Goal: Information Seeking & Learning: Learn about a topic

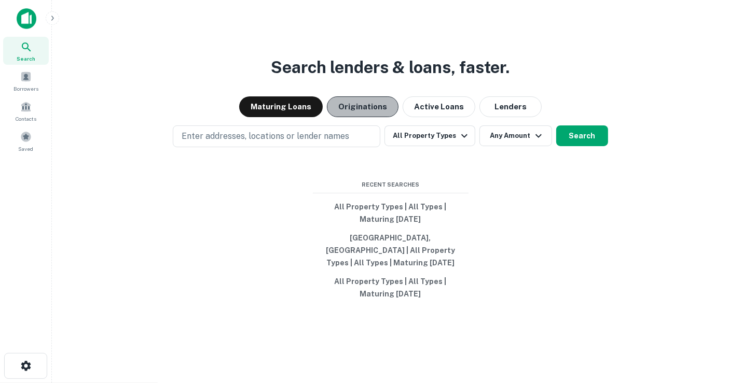
click at [364, 103] on button "Originations" at bounding box center [363, 106] width 72 height 21
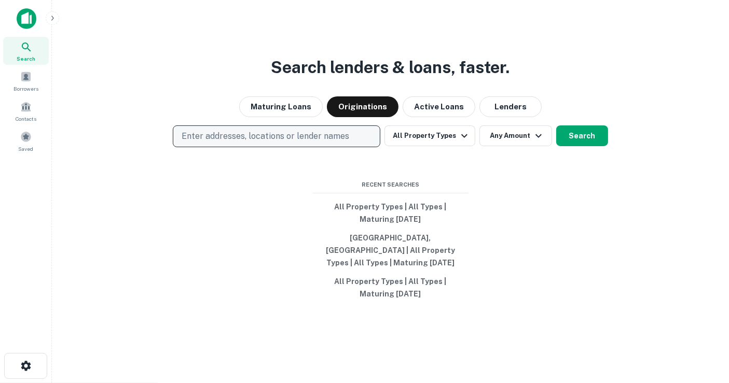
click at [326, 143] on button "Enter addresses, locations or lender names" at bounding box center [276, 137] width 207 height 22
type input "**********"
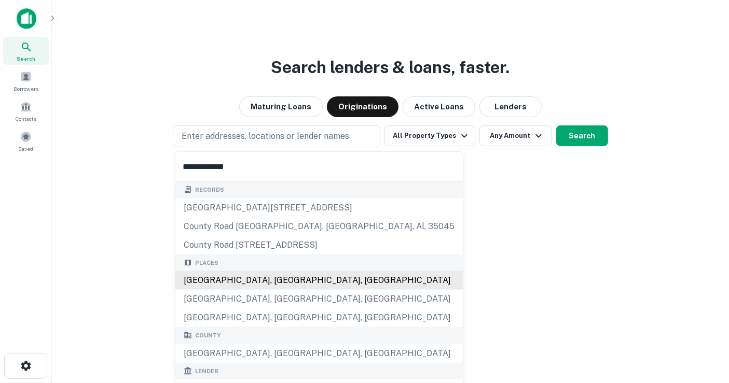
click at [298, 284] on div "[GEOGRAPHIC_DATA], [GEOGRAPHIC_DATA], [GEOGRAPHIC_DATA]" at bounding box center [318, 280] width 287 height 19
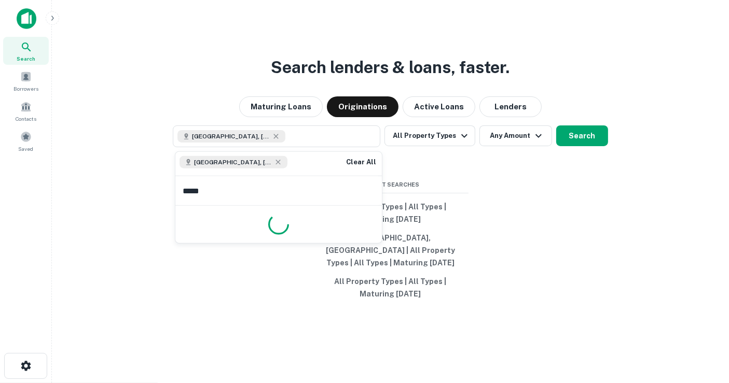
type input "******"
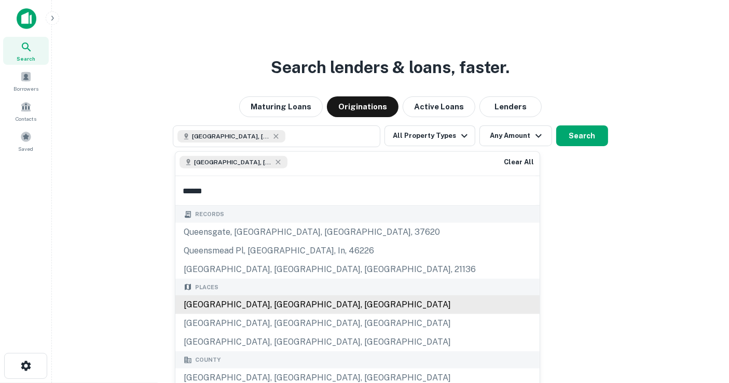
click at [286, 303] on div "[GEOGRAPHIC_DATA], [GEOGRAPHIC_DATA], [GEOGRAPHIC_DATA]" at bounding box center [357, 305] width 364 height 19
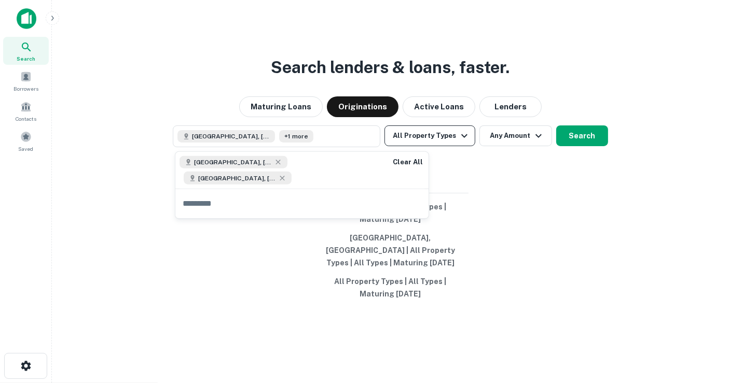
click at [453, 139] on button "All Property Types" at bounding box center [429, 136] width 90 height 21
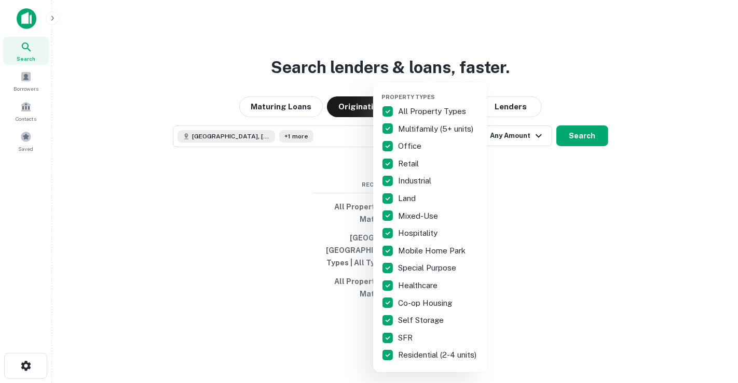
click at [524, 136] on div at bounding box center [369, 191] width 738 height 383
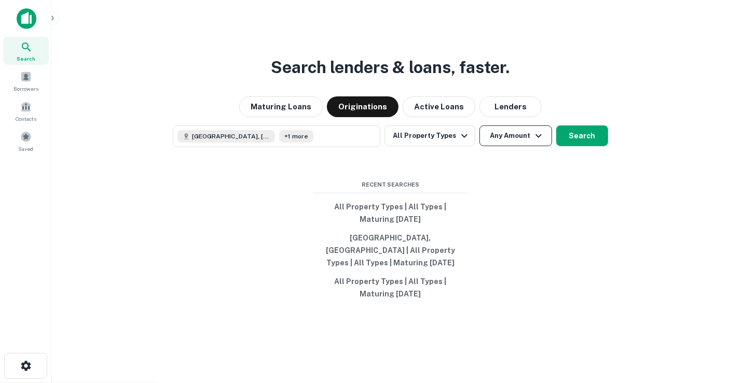
click at [529, 146] on button "Any Amount" at bounding box center [515, 136] width 73 height 21
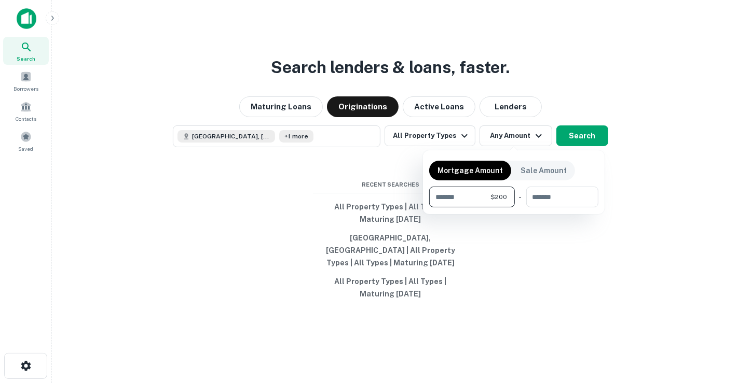
type input "*"
type input "*******"
type input "********"
click at [569, 136] on div at bounding box center [369, 191] width 738 height 383
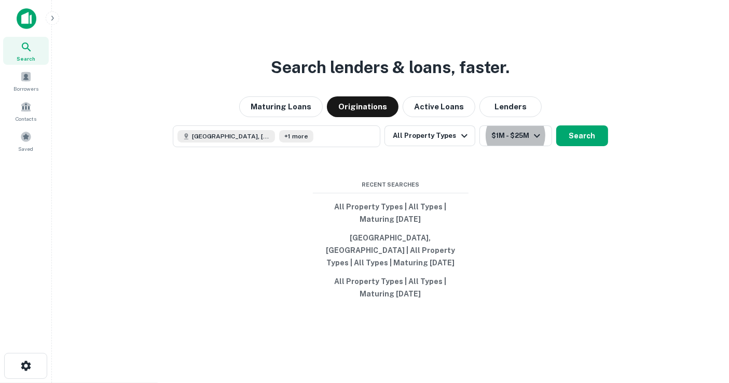
click at [569, 136] on button "Search" at bounding box center [582, 136] width 52 height 21
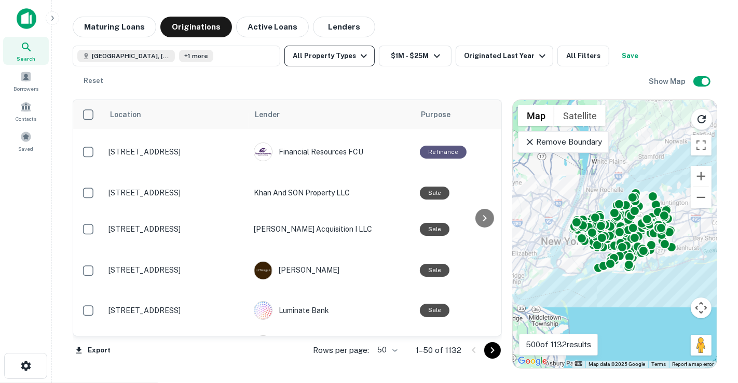
click at [340, 60] on button "All Property Types" at bounding box center [329, 56] width 90 height 21
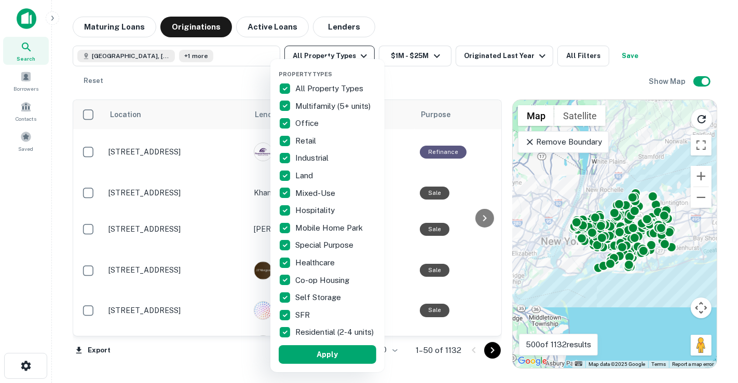
click at [340, 60] on div "Property Types All Property Types Multifamily (5+ units) Office Retail Industri…" at bounding box center [327, 215] width 114 height 313
click at [353, 54] on div at bounding box center [369, 191] width 738 height 383
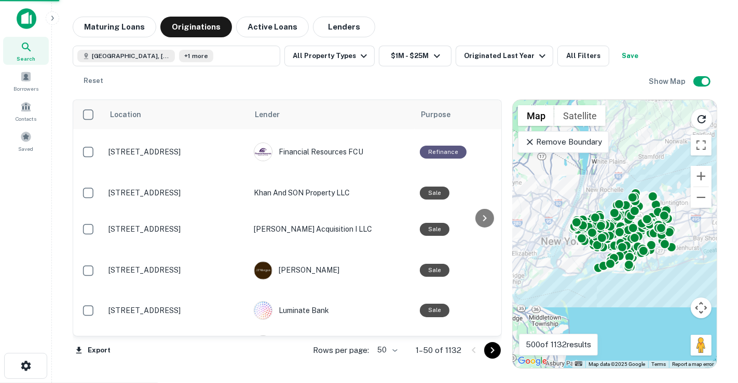
click at [353, 54] on div at bounding box center [369, 191] width 738 height 383
click at [514, 59] on div "Property Types All Property Types Multifamily (5+ units) Office Retail Industri…" at bounding box center [369, 191] width 738 height 383
click at [560, 66] on div "Property Types All Property Types Multifamily (5+ units) Office Retail Industri…" at bounding box center [369, 191] width 738 height 383
click at [568, 60] on div "Property Types All Property Types Multifamily (5+ units) Office Retail Industri…" at bounding box center [369, 191] width 738 height 383
click at [567, 52] on div "Property Types All Property Types Multifamily (5+ units) Office Retail Industri…" at bounding box center [369, 191] width 738 height 383
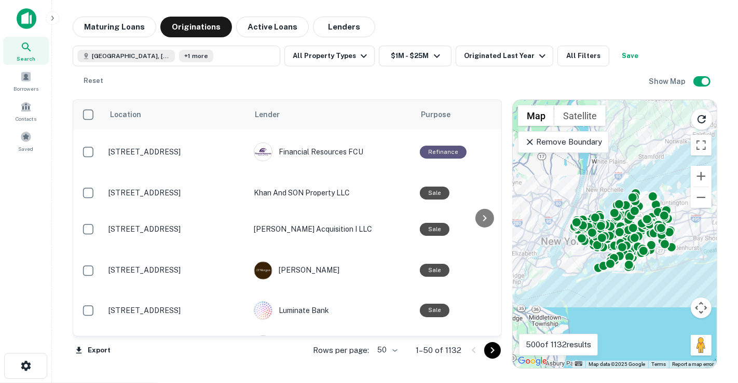
click at [567, 52] on div "Property Types All Property Types Multifamily (5+ units) Office Retail Industri…" at bounding box center [369, 191] width 738 height 383
click at [267, 35] on div "Property Types All Property Types Multifamily (5+ units) Office Retail Industri…" at bounding box center [369, 191] width 738 height 383
click at [279, 30] on div "Property Types All Property Types Multifamily (5+ units) Office Retail Industri…" at bounding box center [369, 191] width 738 height 383
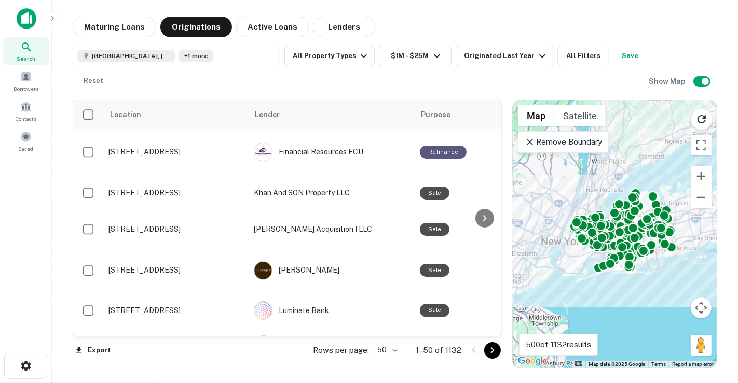
click at [279, 30] on div "Property Types All Property Types Multifamily (5+ units) Office Retail Industri…" at bounding box center [369, 191] width 738 height 383
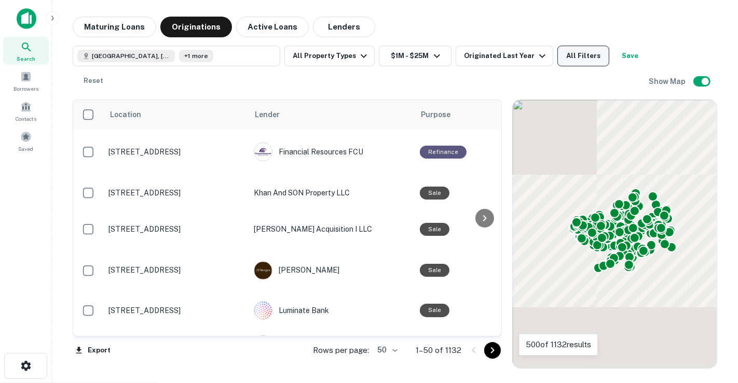
click at [575, 61] on button "All Filters" at bounding box center [583, 56] width 52 height 21
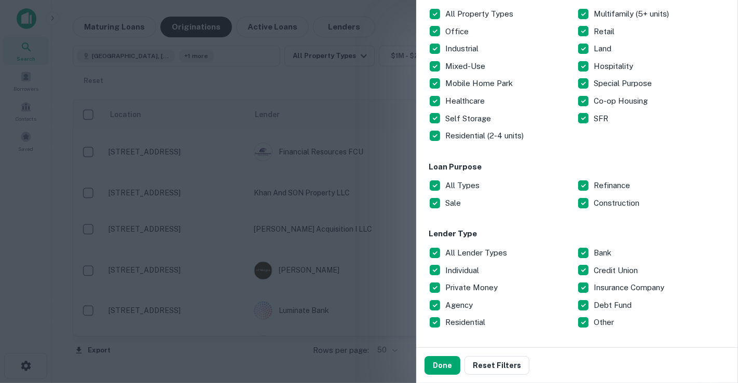
scroll to position [249, 0]
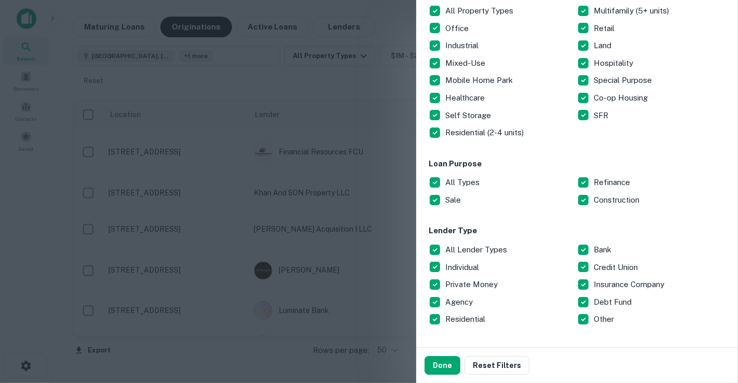
click at [464, 184] on p "All Types" at bounding box center [463, 182] width 36 height 12
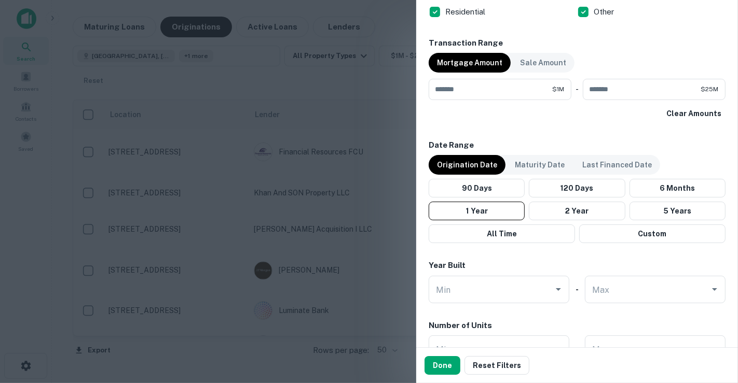
scroll to position [784, 0]
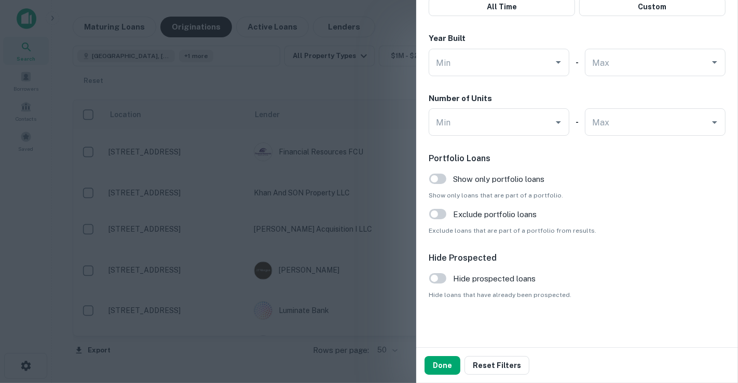
click at [436, 287] on div "Hide Prospected Hide prospected loans Hide loans that have already been prospec…" at bounding box center [576, 276] width 297 height 48
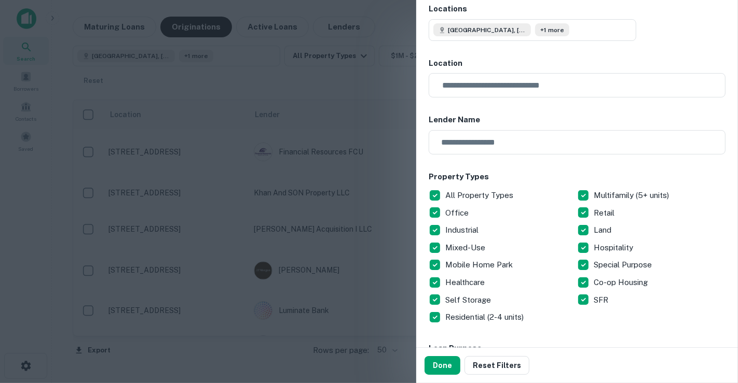
scroll to position [65, 0]
click at [441, 369] on button "Done" at bounding box center [442, 365] width 36 height 19
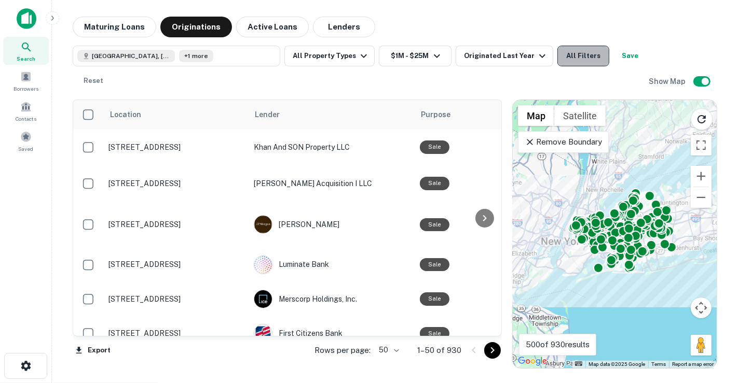
click at [579, 56] on button "All Filters" at bounding box center [583, 56] width 52 height 21
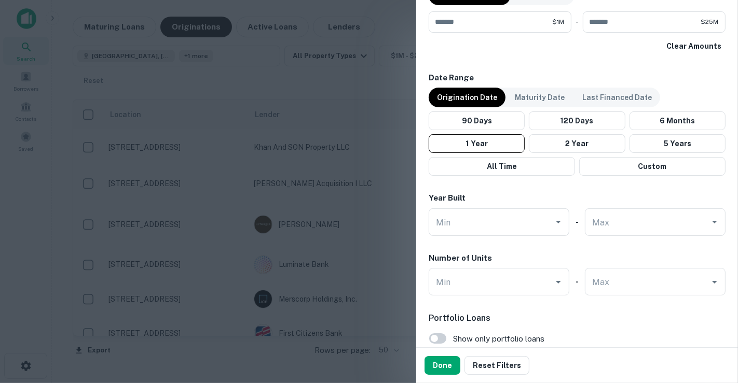
scroll to position [784, 0]
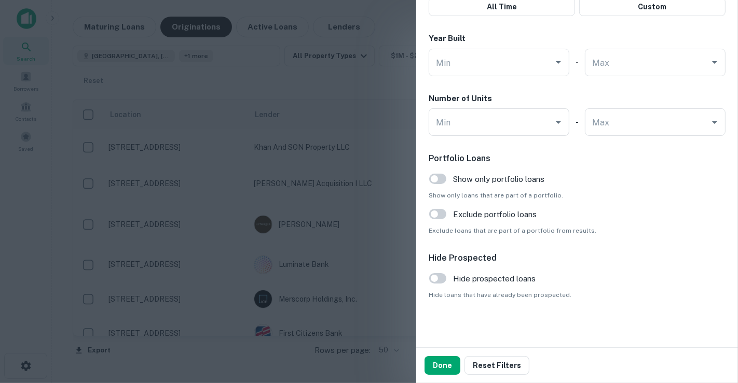
click at [500, 279] on span "Hide prospected loans" at bounding box center [494, 279] width 82 height 12
click at [436, 362] on button "Done" at bounding box center [442, 365] width 36 height 19
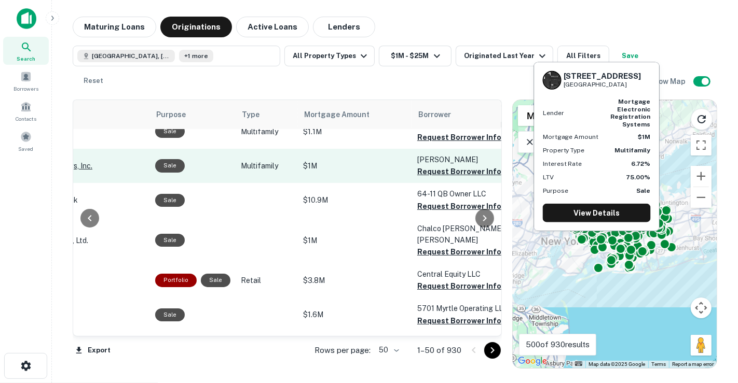
scroll to position [133, 266]
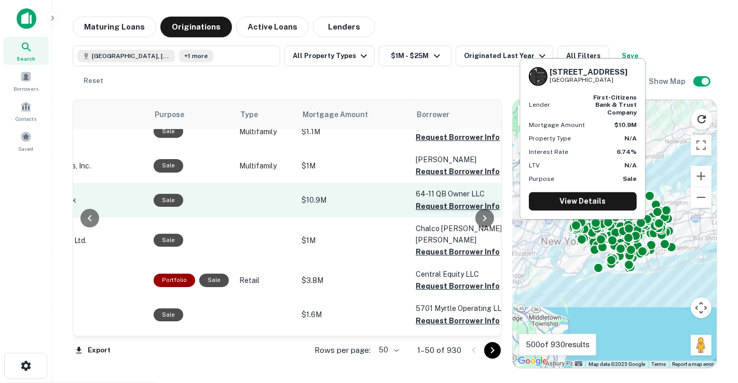
click at [439, 207] on button "Request Borrower Info" at bounding box center [457, 206] width 84 height 12
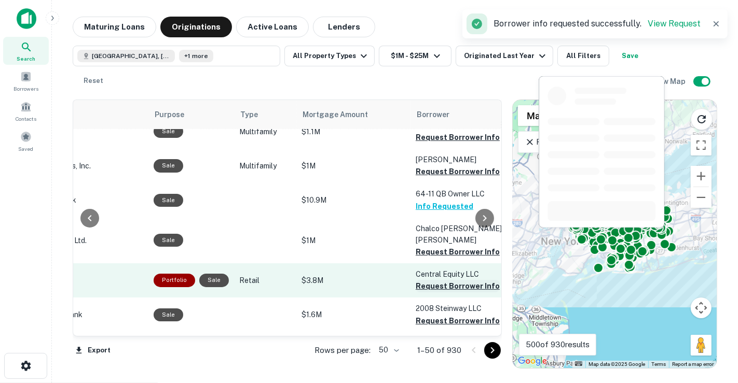
click at [465, 280] on button "Request Borrower Info" at bounding box center [457, 286] width 84 height 12
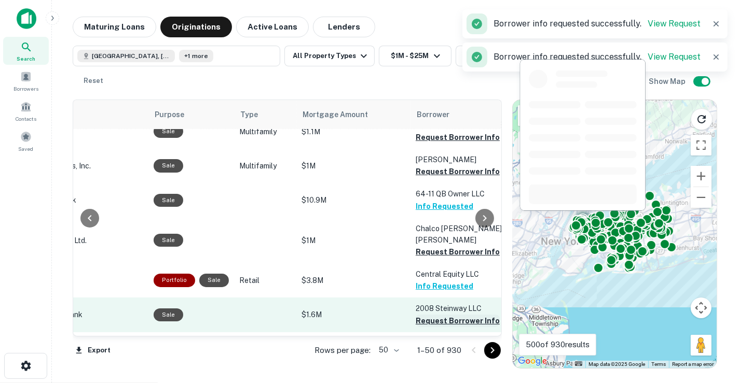
click at [461, 315] on button "Request Borrower Info" at bounding box center [457, 321] width 84 height 12
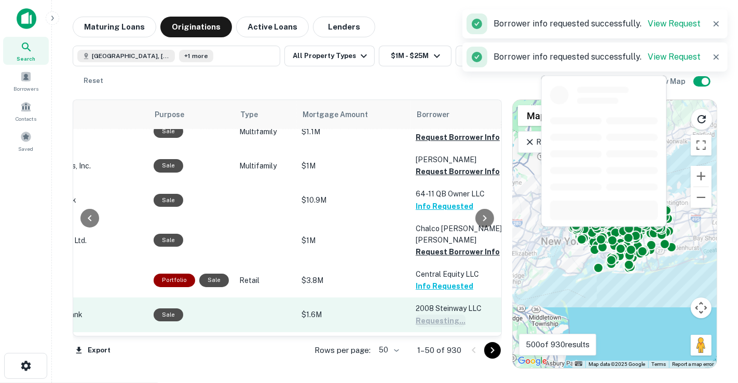
scroll to position [351, 266]
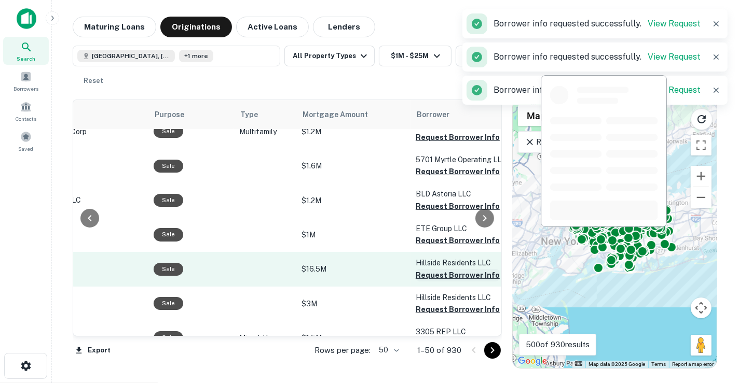
click at [443, 269] on button "Request Borrower Info" at bounding box center [457, 275] width 84 height 12
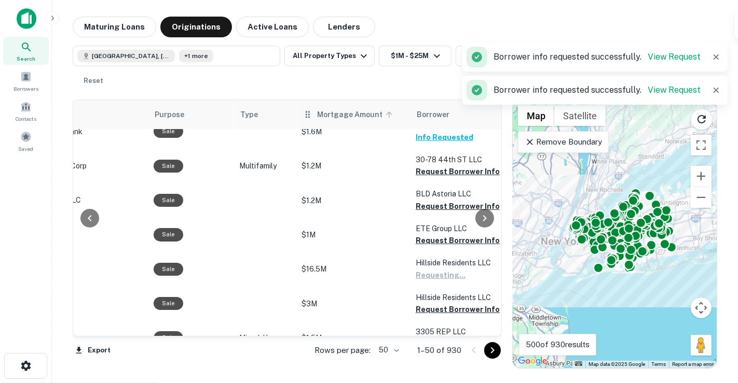
click at [337, 118] on span "Mortgage Amount" at bounding box center [356, 114] width 79 height 12
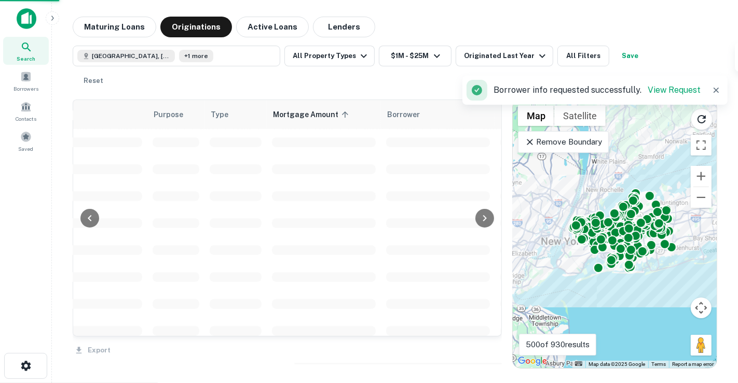
scroll to position [0, 266]
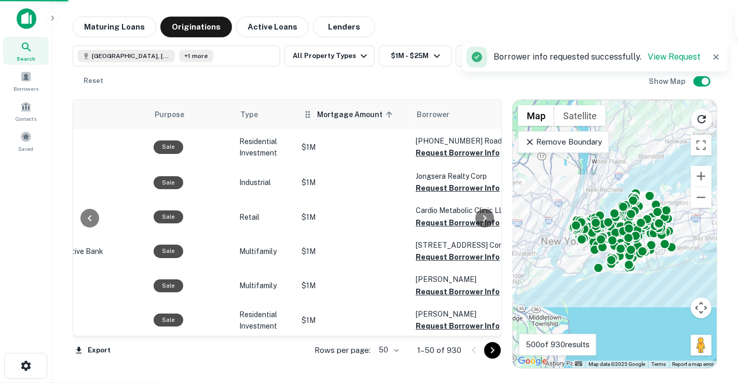
click at [332, 113] on span "Mortgage Amount sorted ascending" at bounding box center [356, 114] width 79 height 12
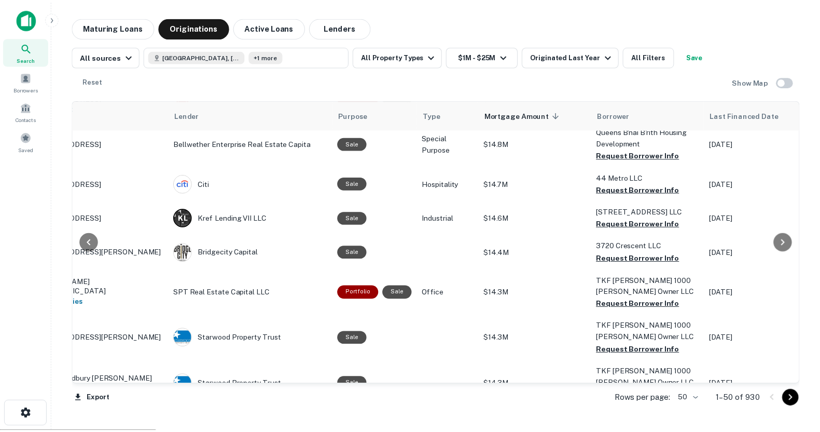
scroll to position [1617, 78]
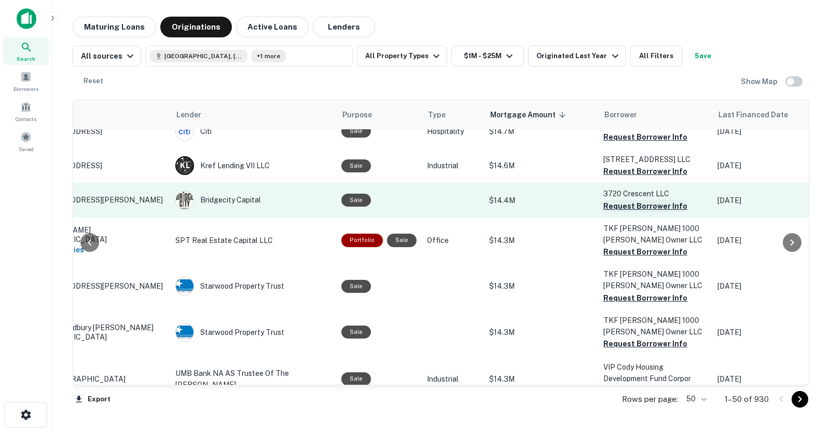
click at [653, 200] on button "Request Borrower Info" at bounding box center [645, 206] width 84 height 12
click at [221, 191] on div "Bridgecity Capital" at bounding box center [253, 200] width 156 height 19
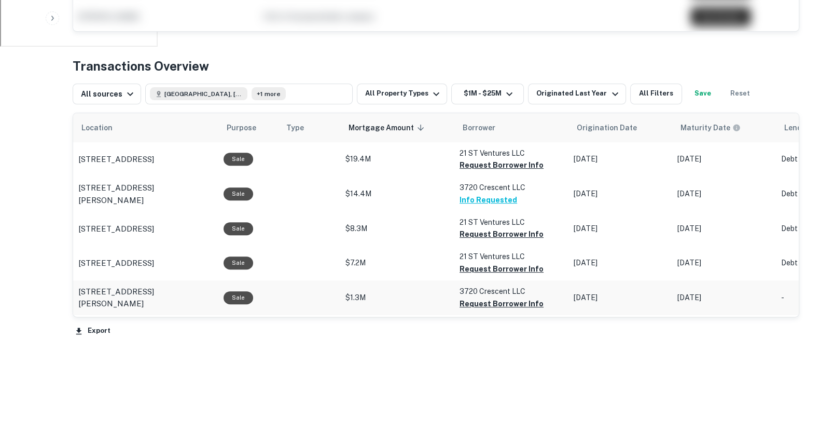
scroll to position [461, 0]
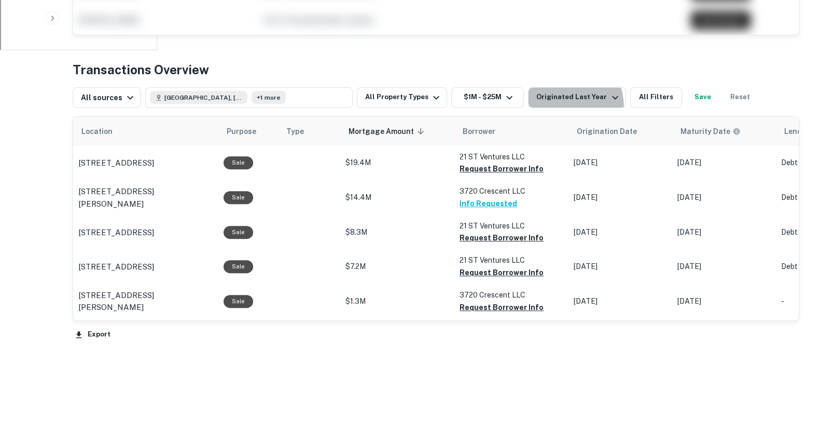
click at [549, 107] on button "Originated Last Year" at bounding box center [577, 97] width 98 height 21
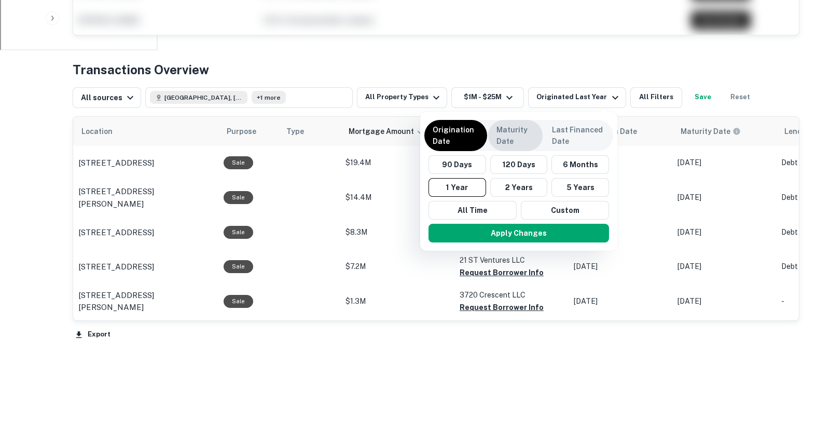
click at [501, 138] on p "Maturity Date" at bounding box center [515, 135] width 38 height 23
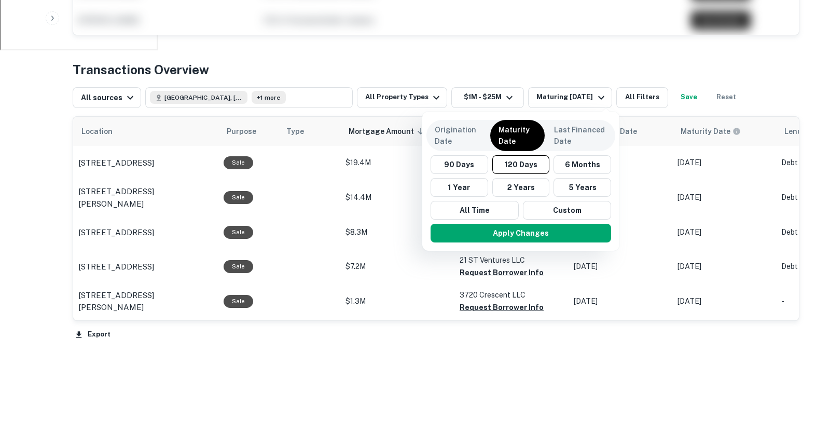
click at [573, 151] on div "Origination Date Maturity Date Last Financed Date 90 Days 120 Days 6 Months 1 Y…" at bounding box center [520, 181] width 197 height 139
click at [573, 161] on button "6 Months" at bounding box center [582, 164] width 58 height 19
click at [526, 233] on button "Apply Changes" at bounding box center [522, 233] width 180 height 19
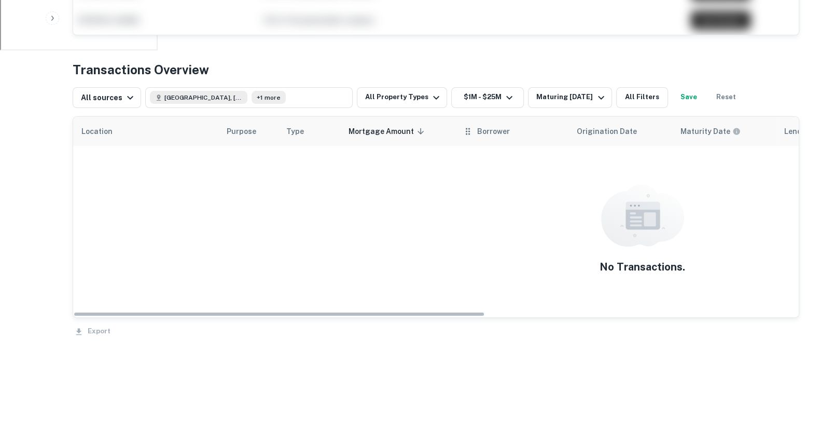
click at [557, 117] on th "Borrower" at bounding box center [511, 131] width 114 height 29
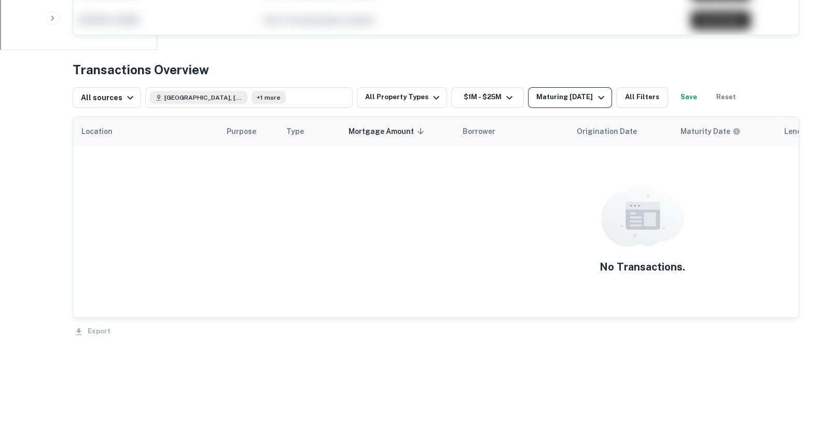
click at [571, 96] on div "Maturing In 6 Months" at bounding box center [571, 97] width 71 height 12
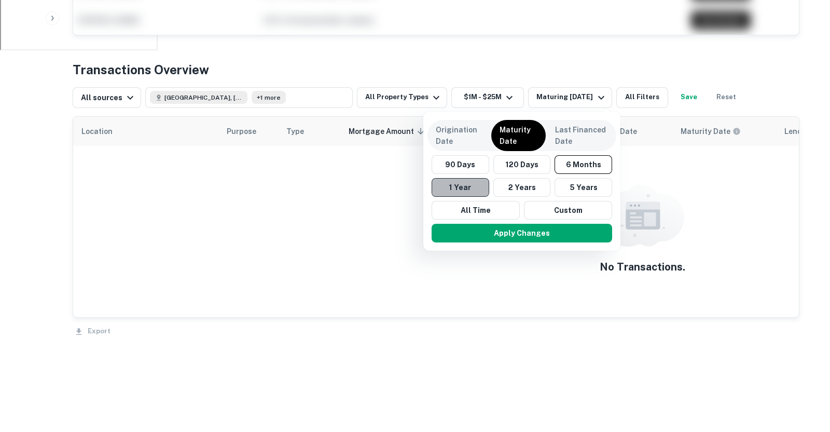
click at [466, 183] on button "1 Year" at bounding box center [461, 187] width 58 height 19
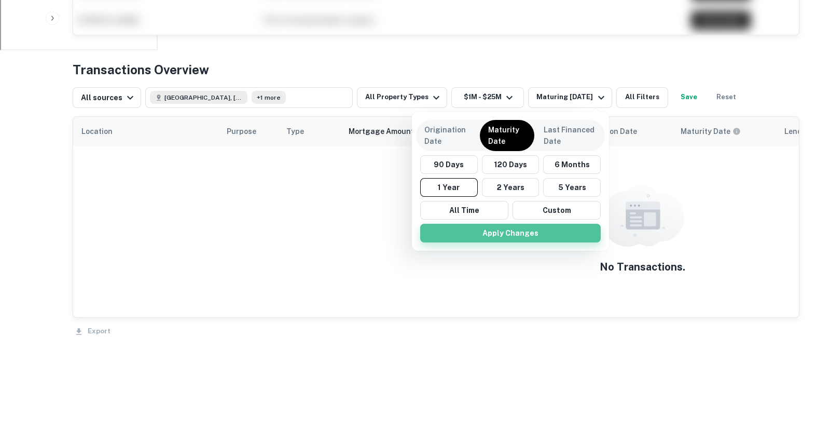
click at [488, 232] on button "Apply Changes" at bounding box center [510, 233] width 180 height 19
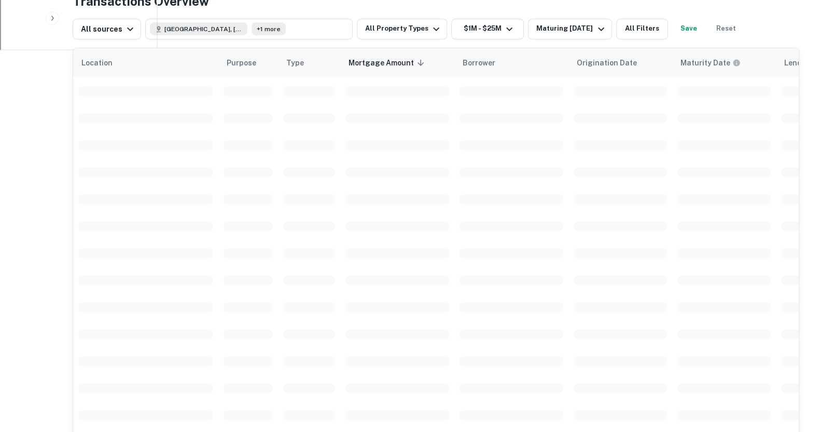
click at [573, 97] on td "scrollable content" at bounding box center [620, 90] width 104 height 27
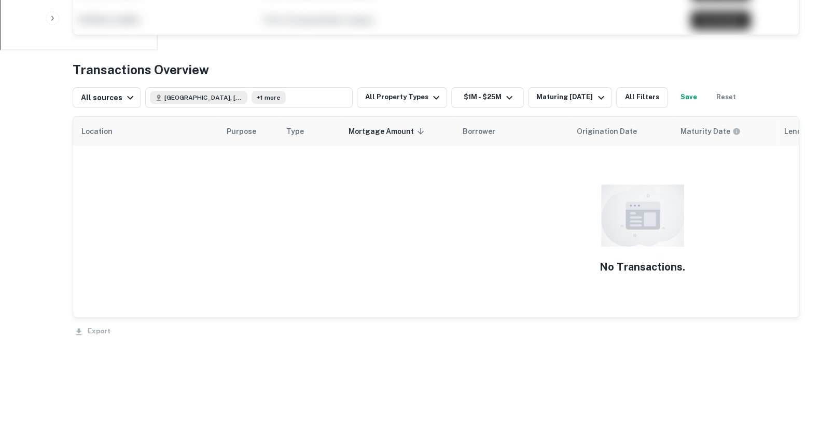
scroll to position [467, 0]
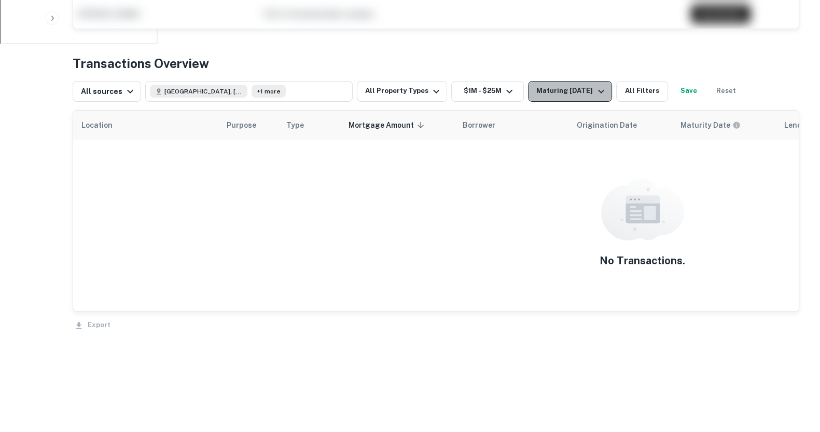
click at [578, 88] on div "Maturing In 1 Year" at bounding box center [571, 91] width 71 height 12
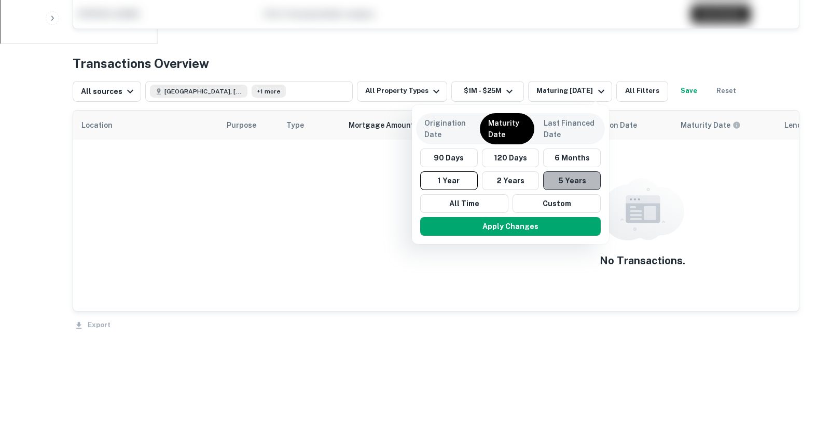
click at [586, 186] on button "5 Years" at bounding box center [572, 180] width 58 height 19
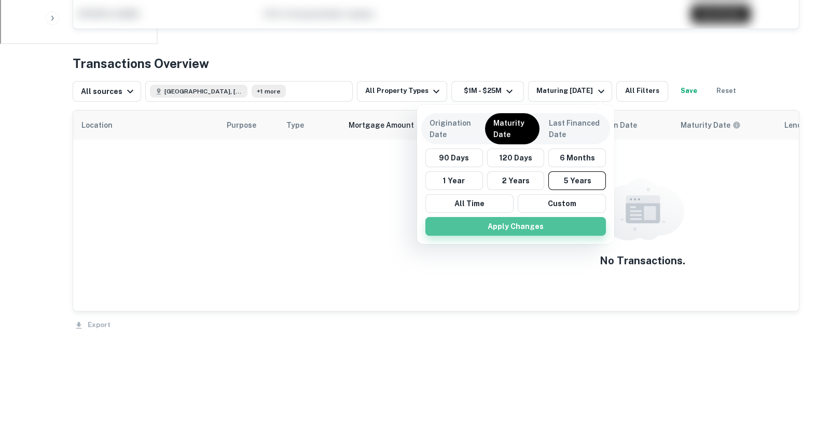
click at [525, 221] on button "Apply Changes" at bounding box center [515, 226] width 180 height 19
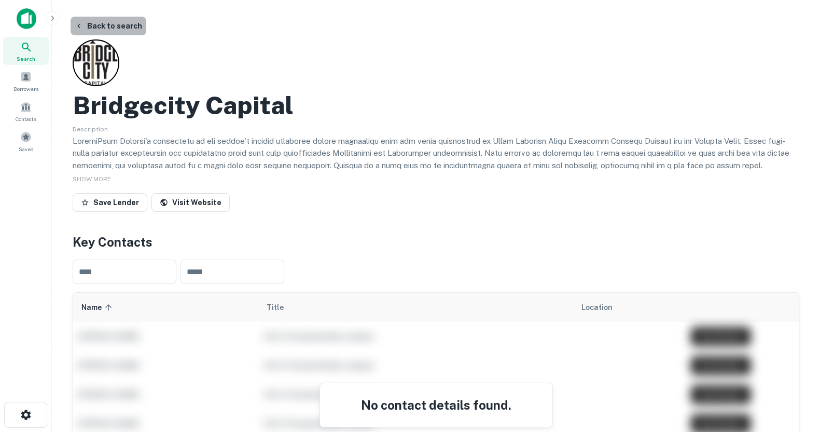
click at [108, 31] on button "Back to search" at bounding box center [109, 26] width 76 height 19
click at [96, 35] on button "Back to search" at bounding box center [109, 26] width 76 height 19
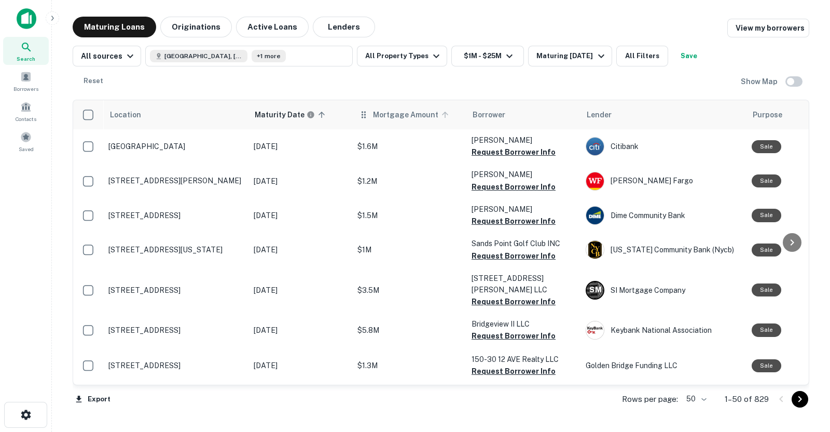
click at [419, 108] on span "Mortgage Amount" at bounding box center [412, 114] width 79 height 12
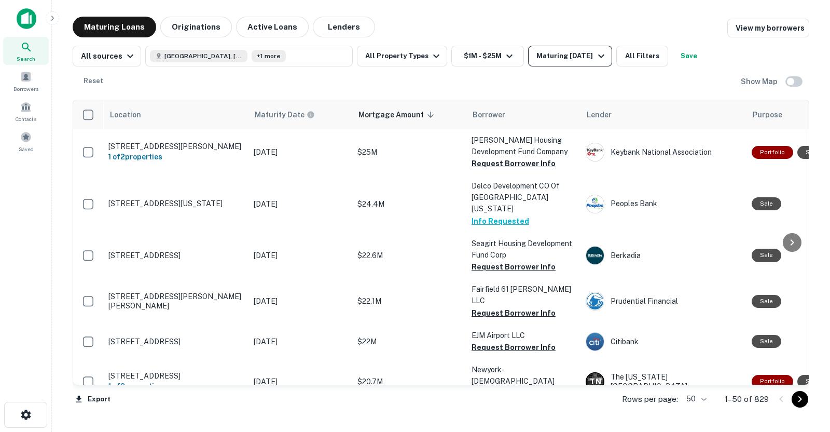
click at [588, 58] on div "Maturing In 1 Year" at bounding box center [571, 56] width 71 height 12
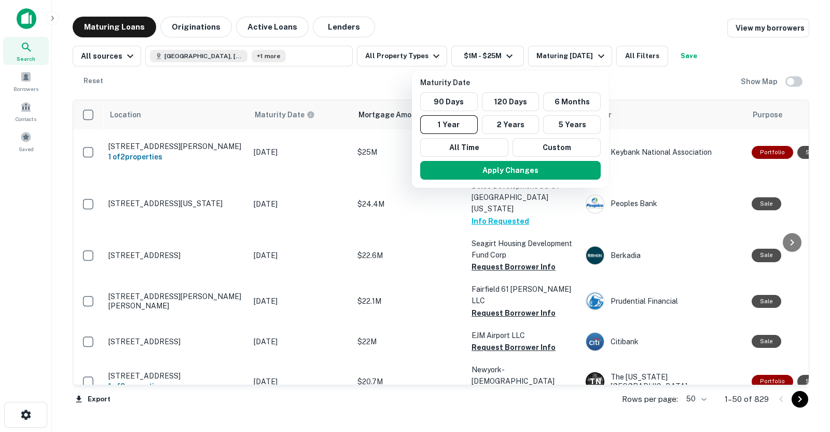
click at [199, 19] on div at bounding box center [415, 216] width 830 height 432
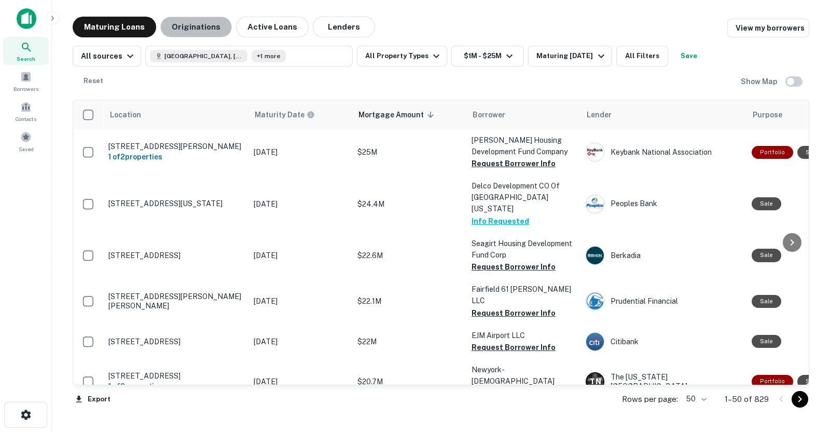
click at [193, 23] on button "Originations" at bounding box center [196, 27] width 72 height 21
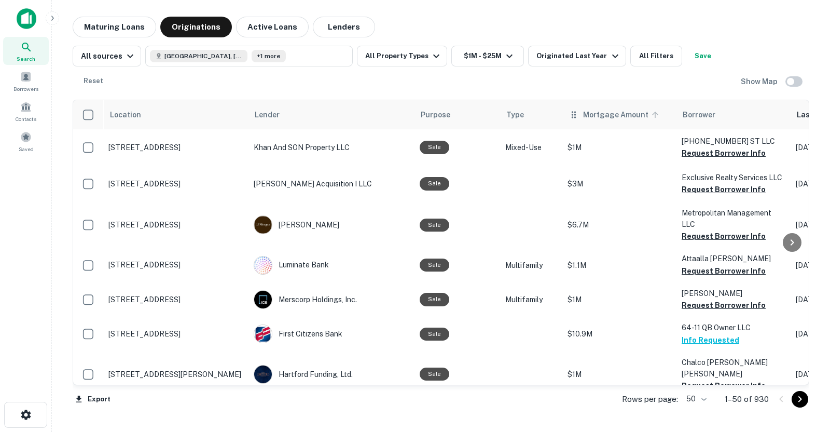
click at [629, 117] on span "Mortgage Amount" at bounding box center [622, 114] width 79 height 12
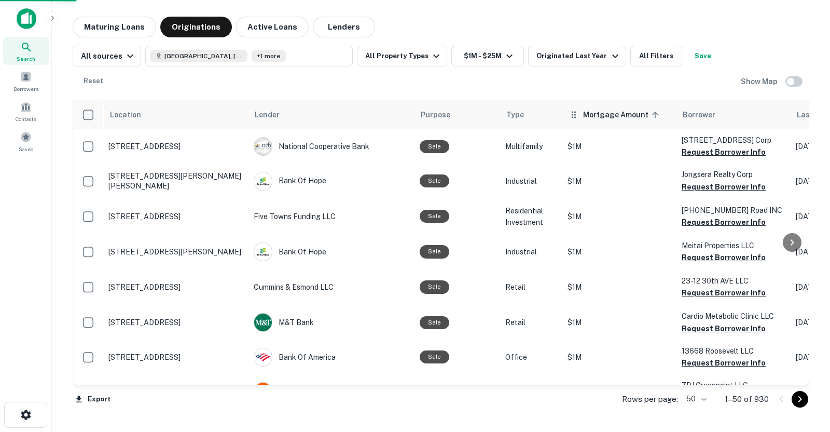
click at [610, 107] on th "Mortgage Amount sorted ascending" at bounding box center [619, 114] width 114 height 29
click at [619, 120] on span "Mortgage Amount sorted ascending" at bounding box center [622, 114] width 79 height 12
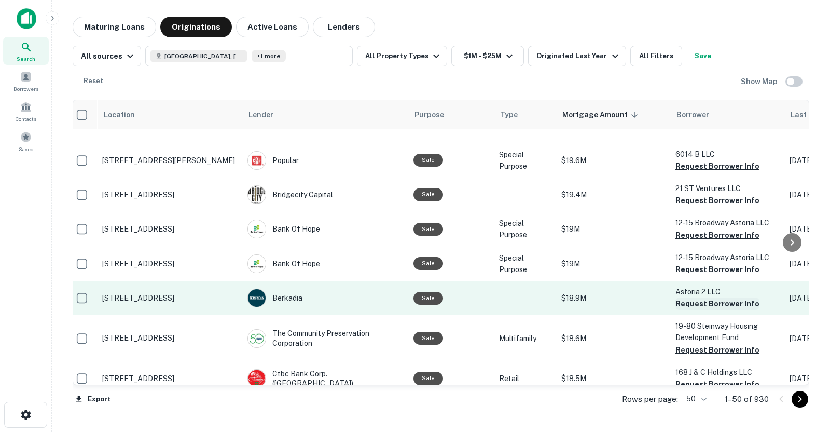
scroll to position [540, 7]
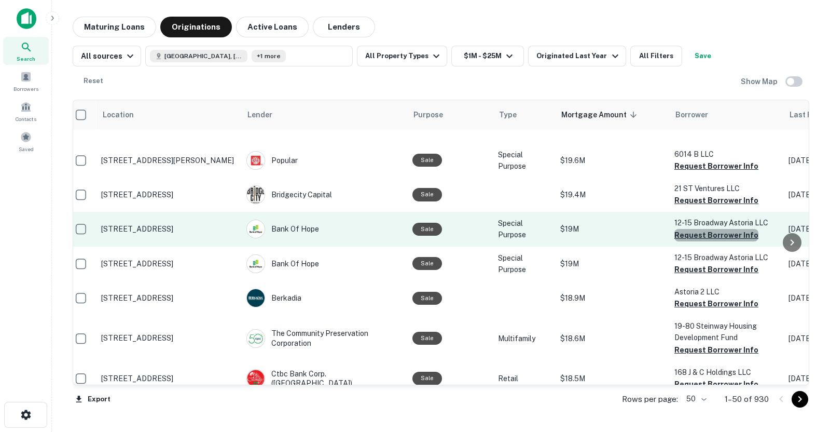
click at [720, 229] on button "Request Borrower Info" at bounding box center [716, 235] width 84 height 12
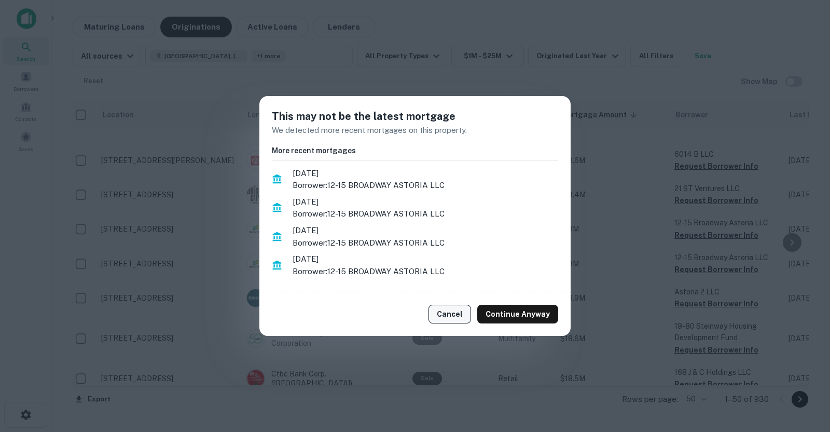
click at [441, 318] on button "Cancel" at bounding box center [449, 313] width 43 height 19
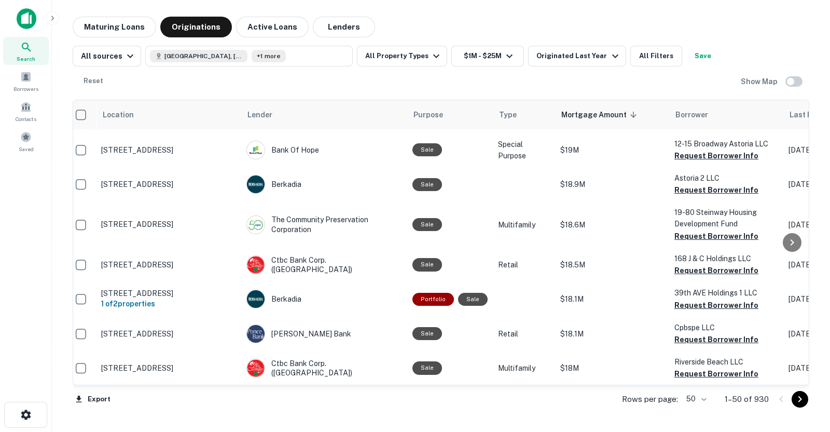
scroll to position [655, 7]
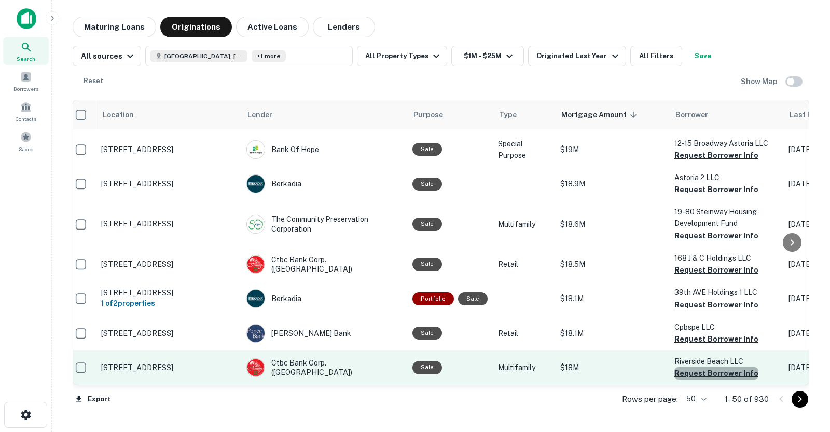
click at [719, 367] on button "Request Borrower Info" at bounding box center [716, 373] width 84 height 12
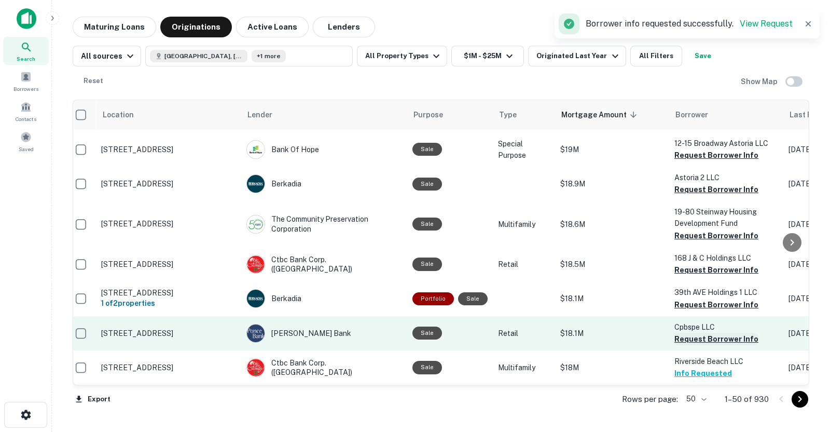
click at [715, 332] on button "Request Borrower Info" at bounding box center [716, 338] width 84 height 12
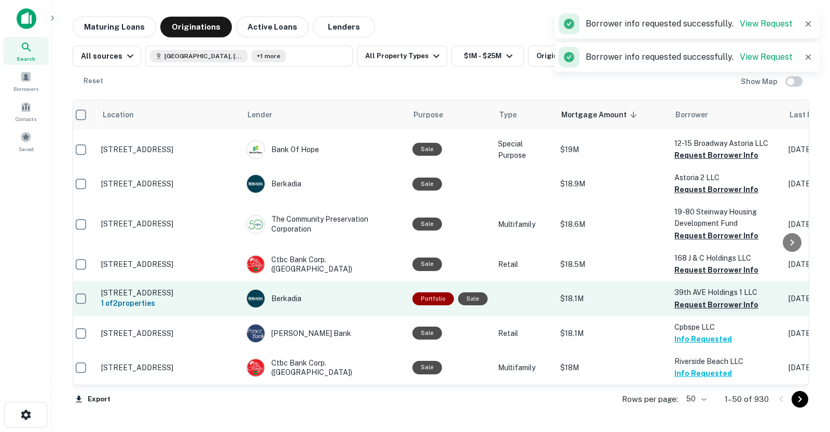
click at [712, 298] on button "Request Borrower Info" at bounding box center [716, 304] width 84 height 12
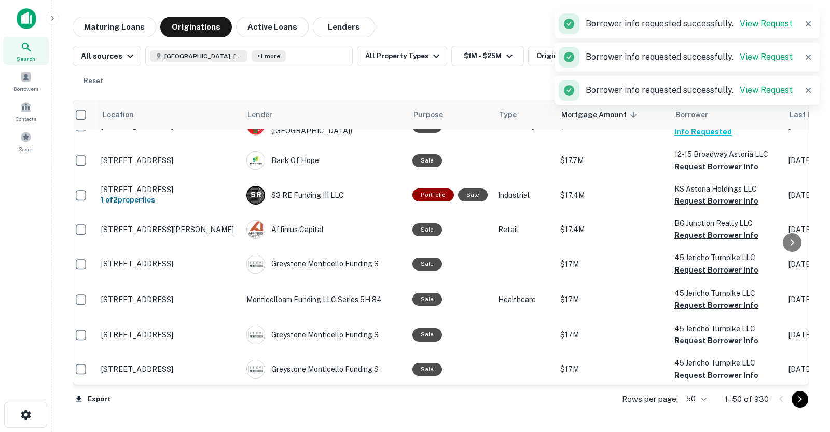
scroll to position [933, 7]
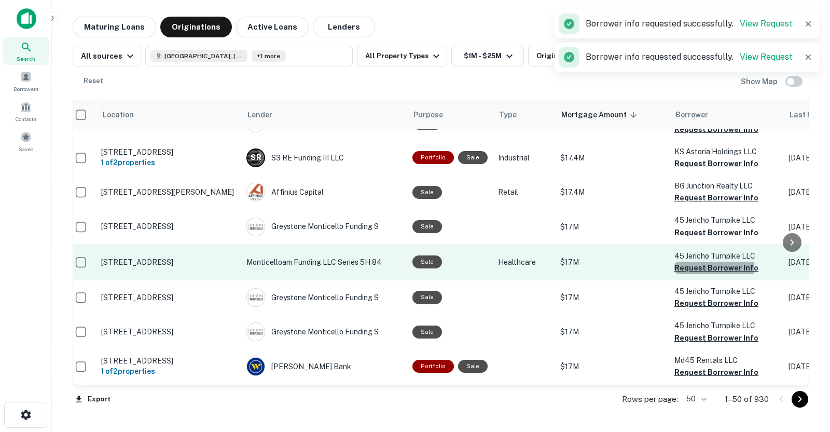
click at [710, 261] on button "Request Borrower Info" at bounding box center [716, 267] width 84 height 12
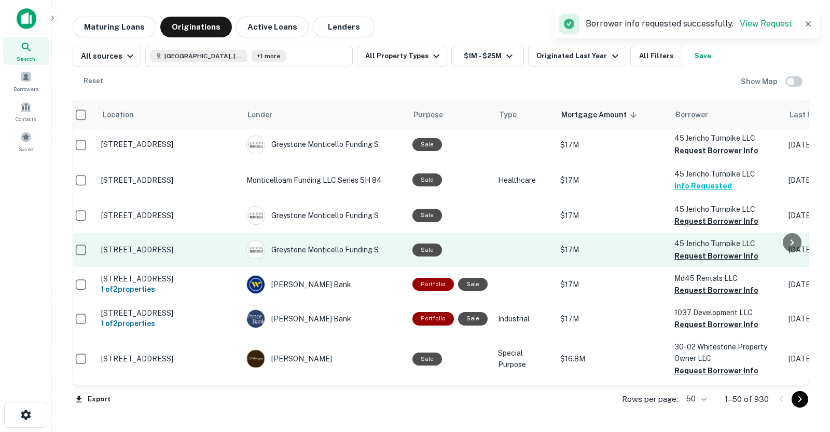
scroll to position [1031, 7]
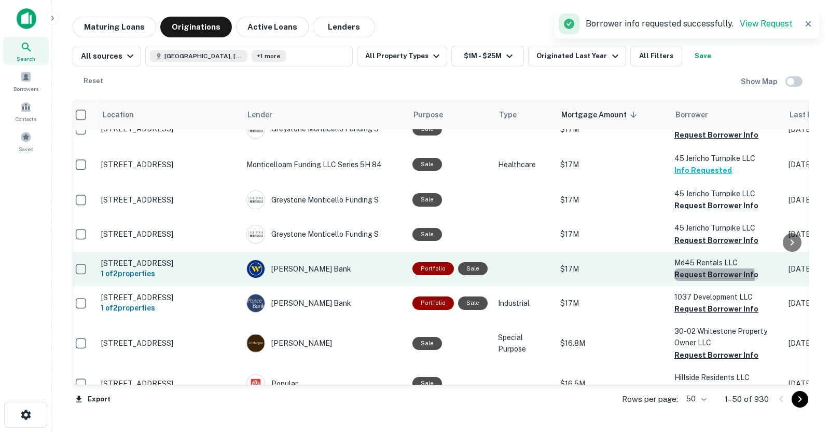
click at [710, 268] on button "Request Borrower Info" at bounding box center [716, 274] width 84 height 12
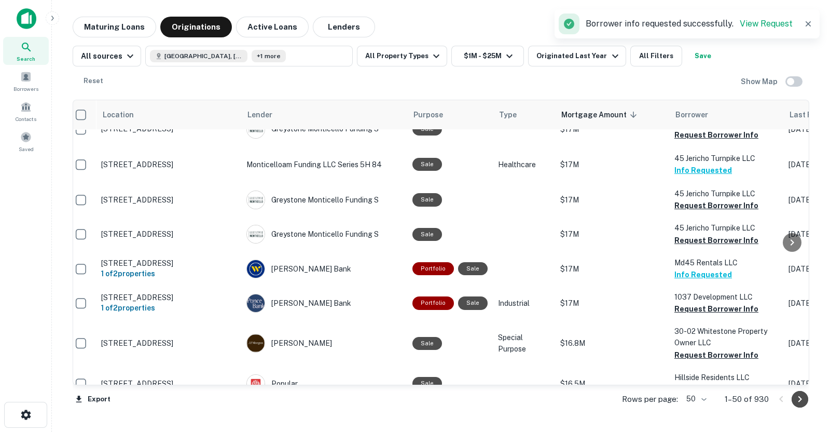
click at [737, 383] on icon "Go to next page" at bounding box center [800, 399] width 12 height 12
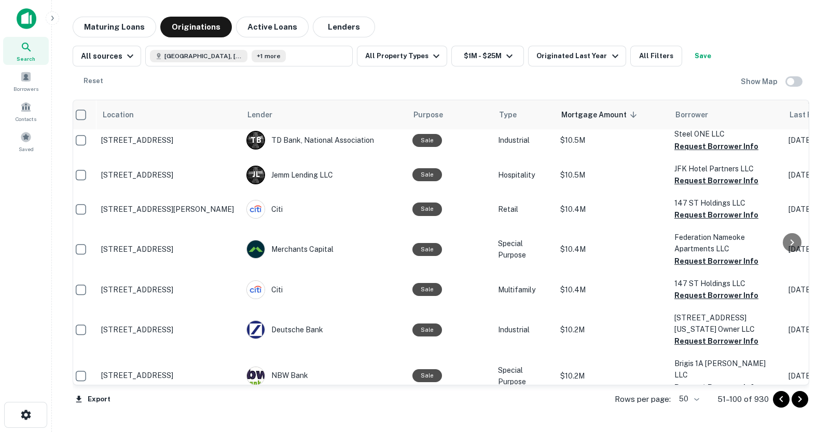
scroll to position [1567, 7]
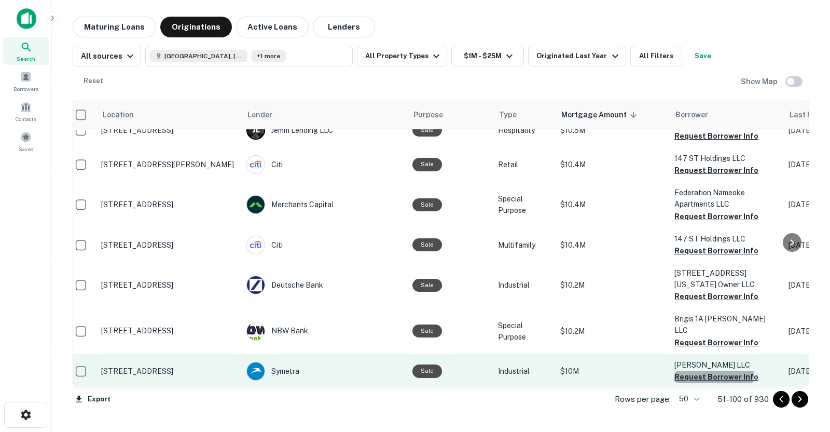
click at [704, 370] on button "Request Borrower Info" at bounding box center [716, 376] width 84 height 12
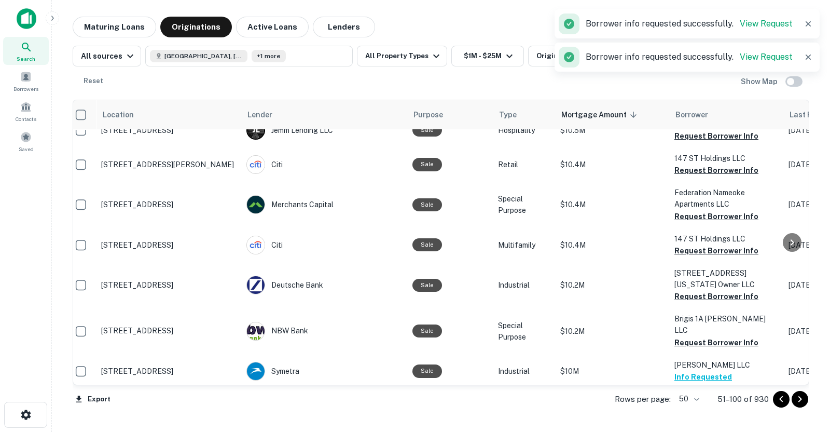
click at [699, 383] on button "Request Borrower Info" at bounding box center [716, 422] width 84 height 12
click at [737, 383] on div at bounding box center [790, 399] width 35 height 17
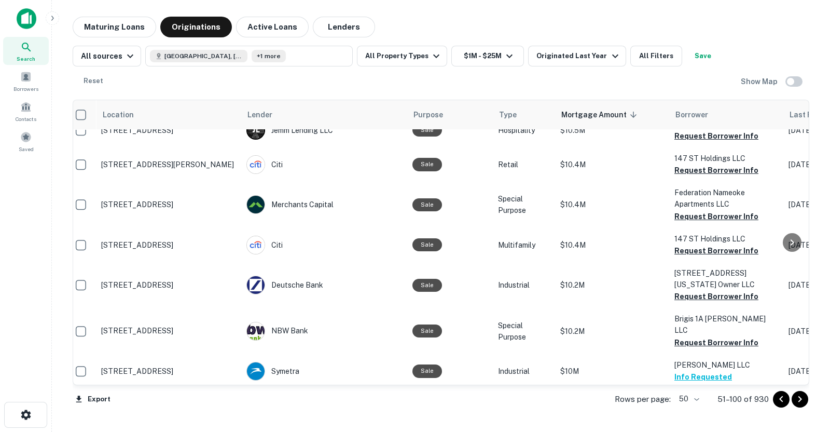
drag, startPoint x: 801, startPoint y: 402, endPoint x: 770, endPoint y: 412, distance: 32.6
click at [737, 383] on div "Rows per page: 50 ** 51–100 of 930" at bounding box center [705, 399] width 207 height 28
click at [737, 383] on icon "Go to next page" at bounding box center [800, 399] width 12 height 12
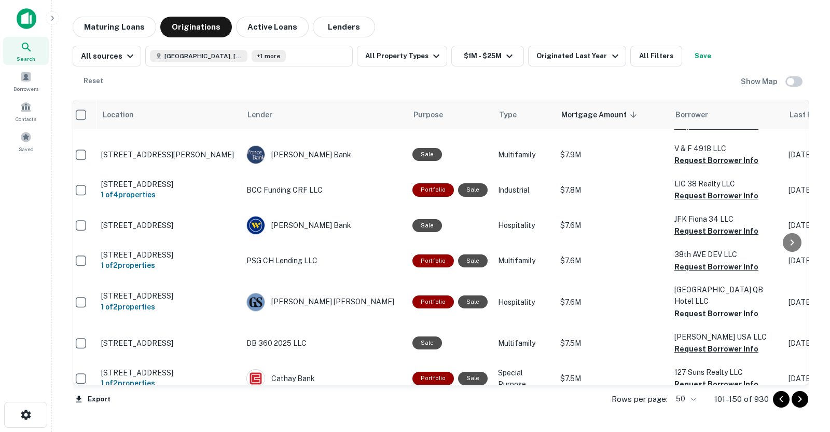
scroll to position [999, 7]
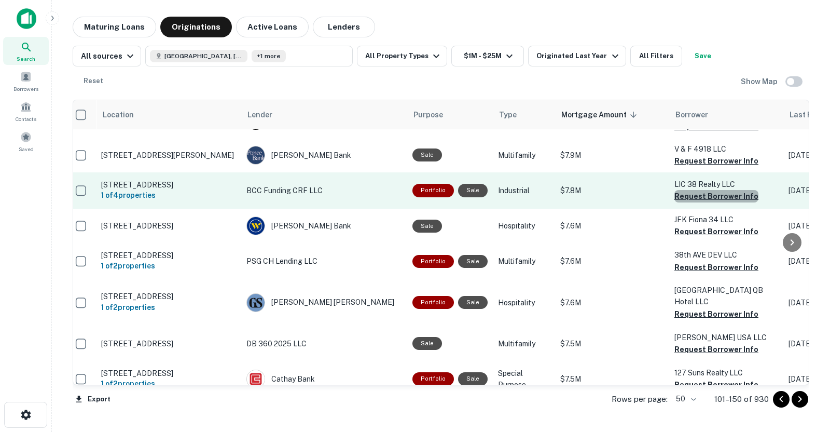
click at [734, 190] on button "Request Borrower Info" at bounding box center [716, 196] width 84 height 12
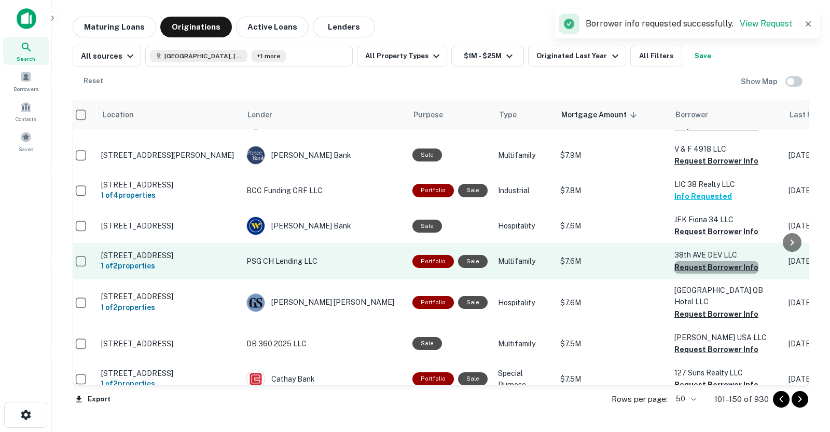
click at [718, 261] on button "Request Borrower Info" at bounding box center [716, 267] width 84 height 12
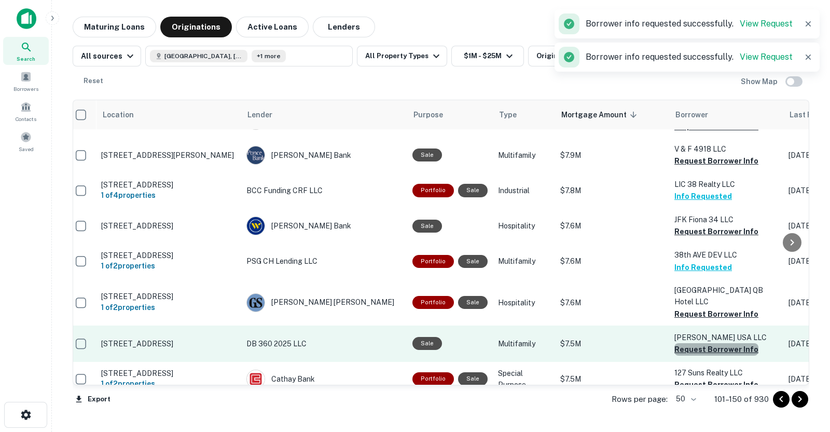
click at [728, 343] on button "Request Borrower Info" at bounding box center [716, 349] width 84 height 12
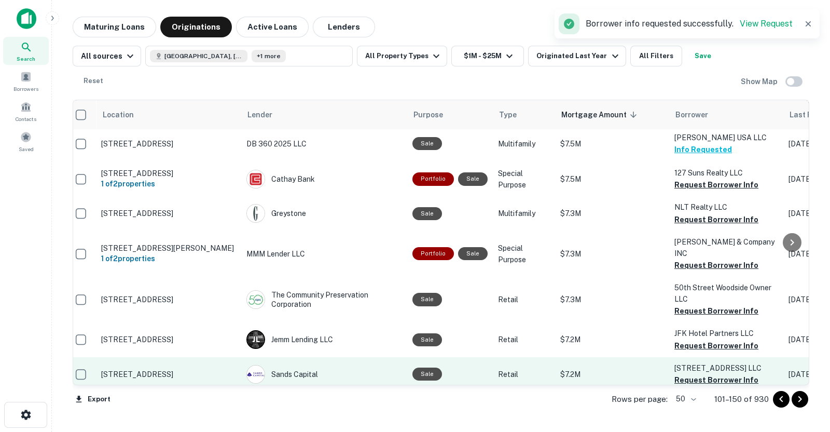
scroll to position [1247, 7]
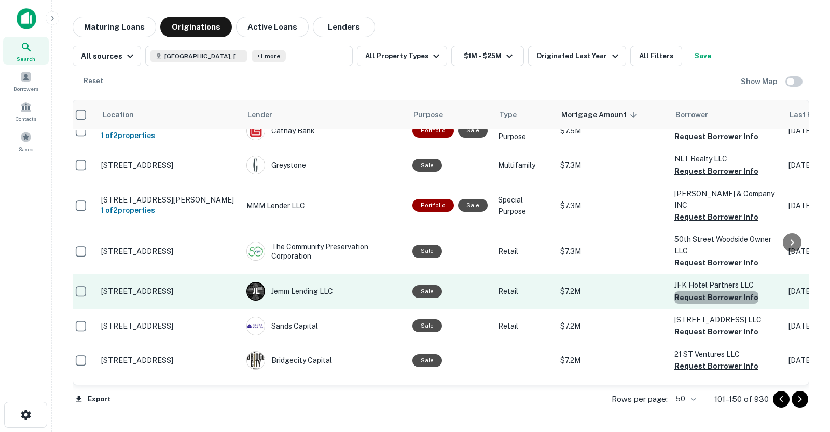
click at [728, 291] on button "Request Borrower Info" at bounding box center [716, 297] width 84 height 12
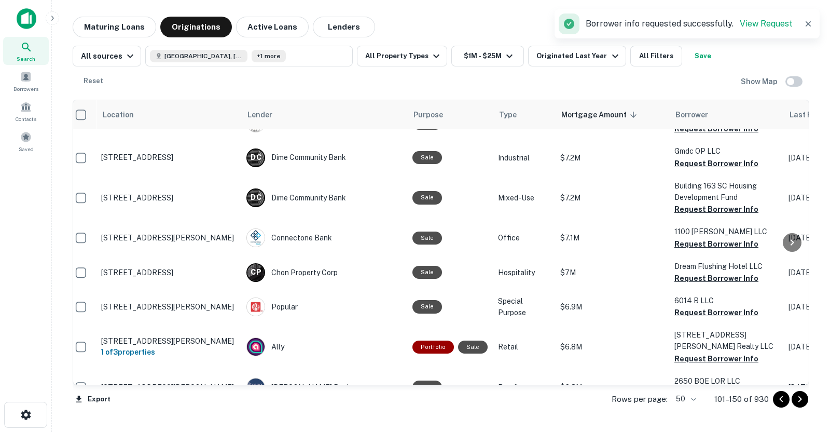
scroll to position [1484, 7]
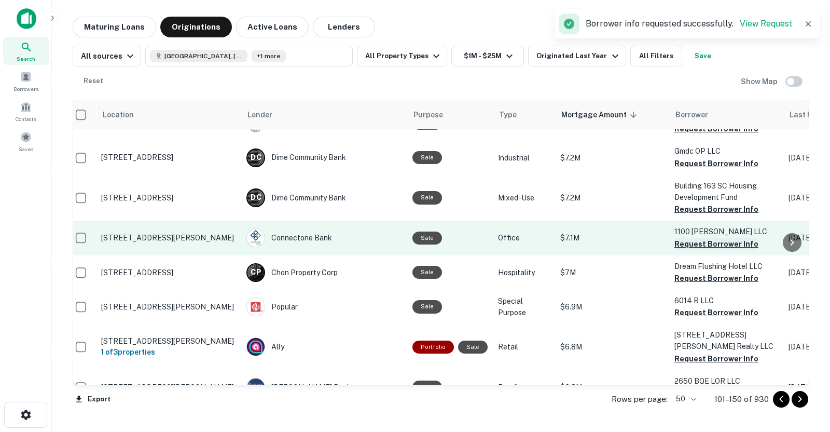
click at [708, 238] on button "Request Borrower Info" at bounding box center [716, 244] width 84 height 12
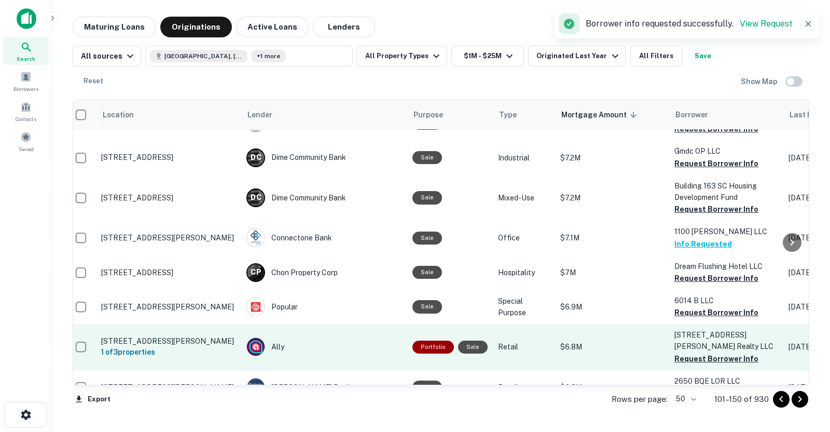
scroll to position [1552, 7]
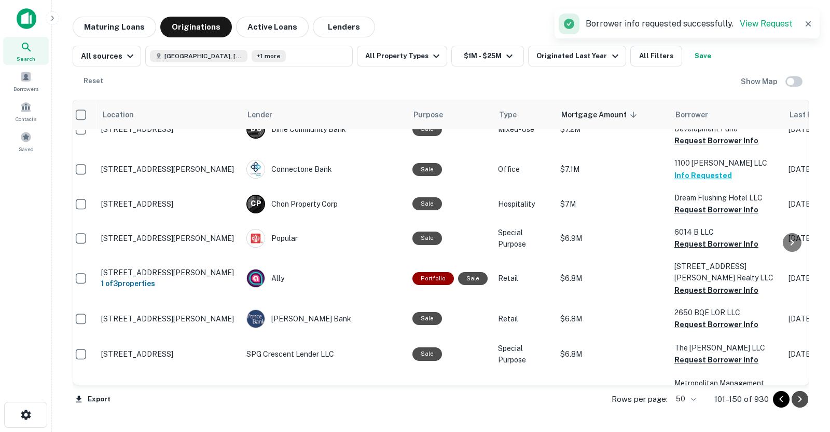
click at [737, 383] on icon "Go to next page" at bounding box center [800, 399] width 12 height 12
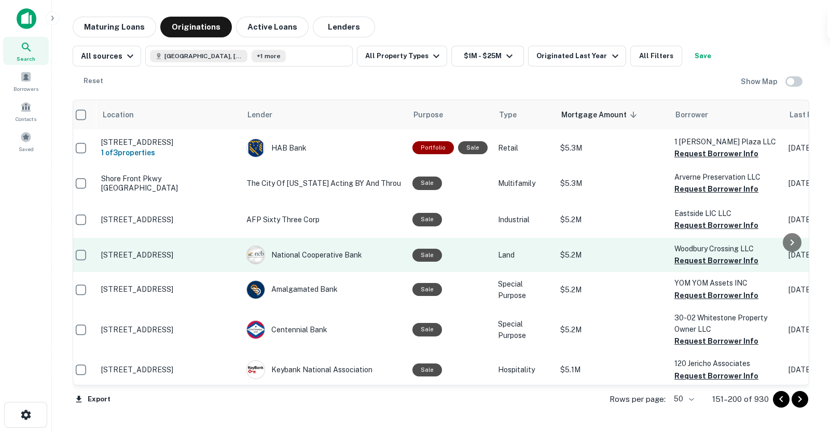
click at [704, 238] on td "Woodbury Crossing LLC Request Borrower Info" at bounding box center [726, 255] width 114 height 34
click at [711, 254] on button "Request Borrower Info" at bounding box center [716, 260] width 84 height 12
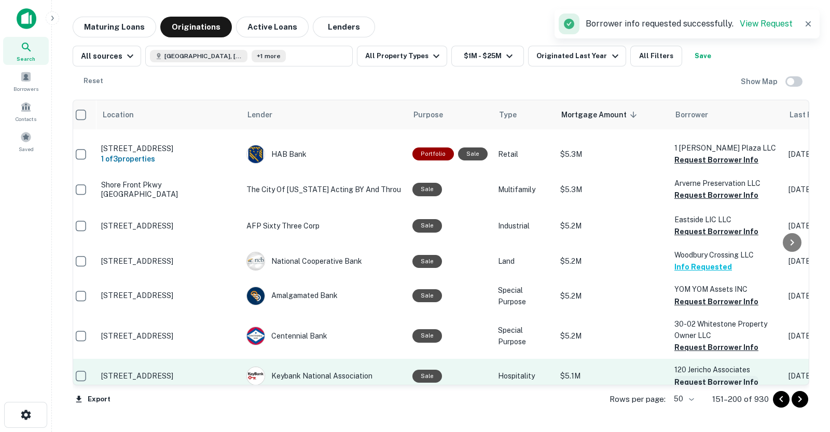
scroll to position [1546, 7]
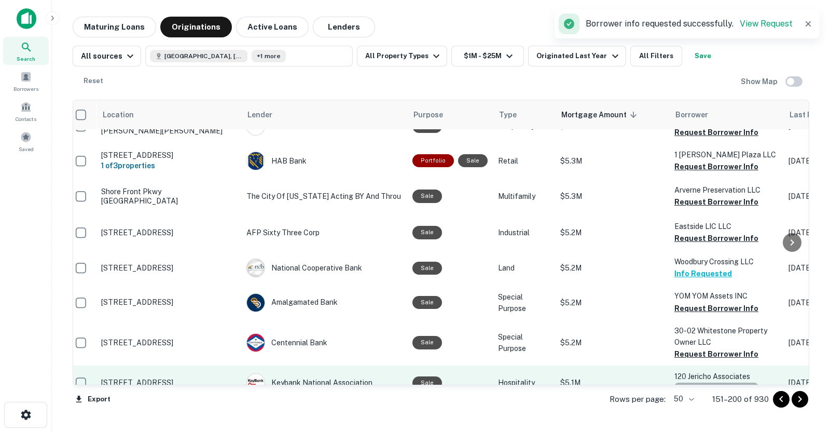
click at [725, 382] on button "Request Borrower Info" at bounding box center [716, 388] width 84 height 12
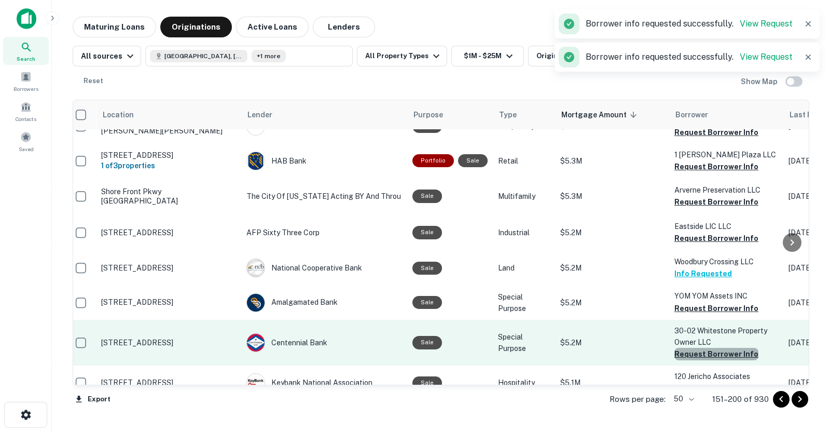
click at [716, 347] on button "Request Borrower Info" at bounding box center [716, 353] width 84 height 12
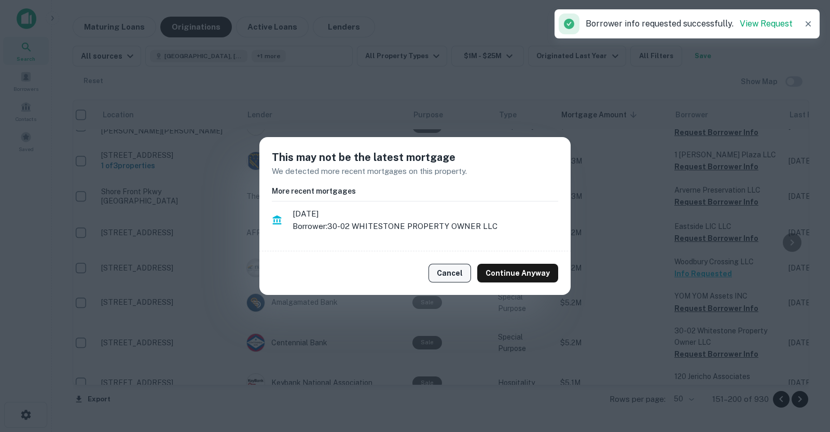
click at [451, 279] on button "Cancel" at bounding box center [449, 272] width 43 height 19
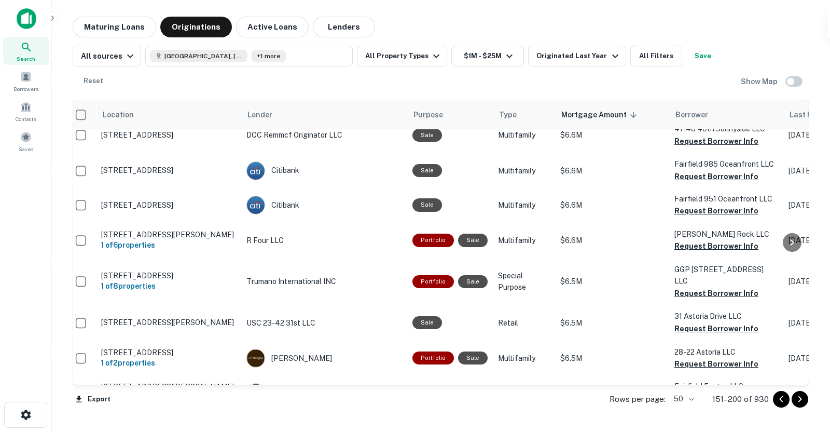
scroll to position [0, 7]
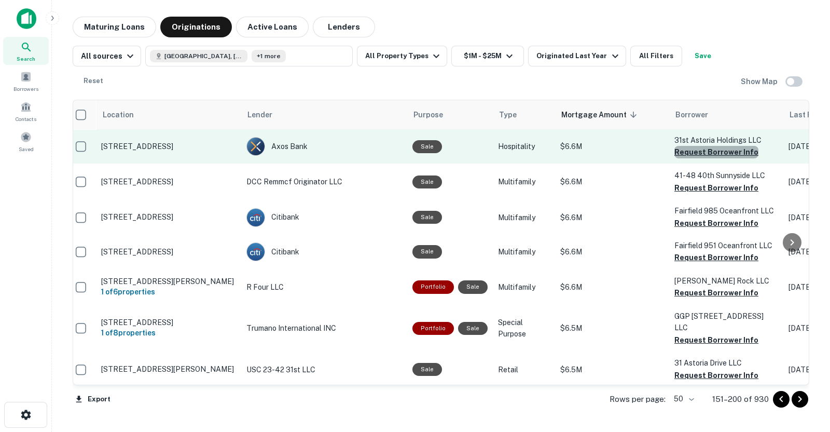
click at [717, 153] on button "Request Borrower Info" at bounding box center [716, 152] width 84 height 12
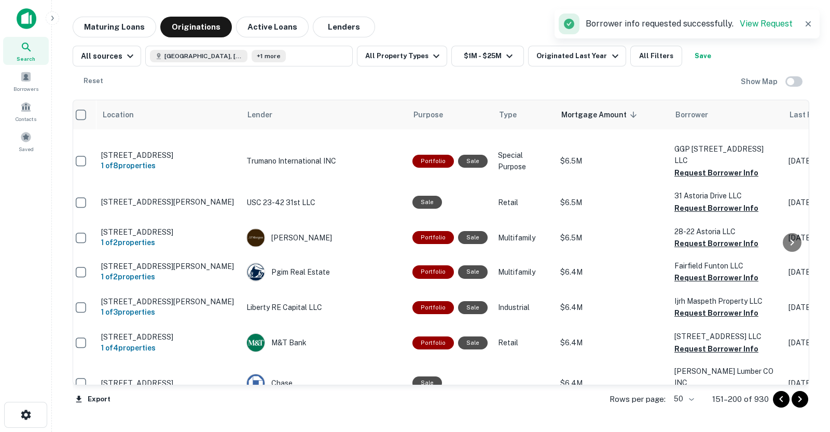
scroll to position [169, 7]
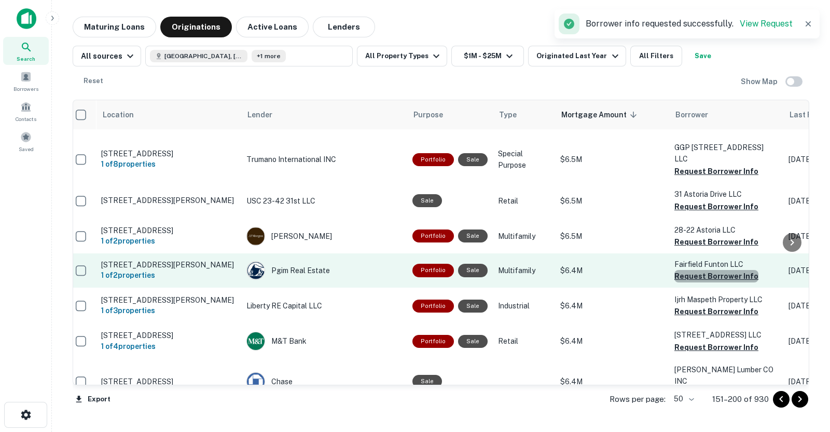
click at [729, 275] on button "Request Borrower Info" at bounding box center [716, 276] width 84 height 12
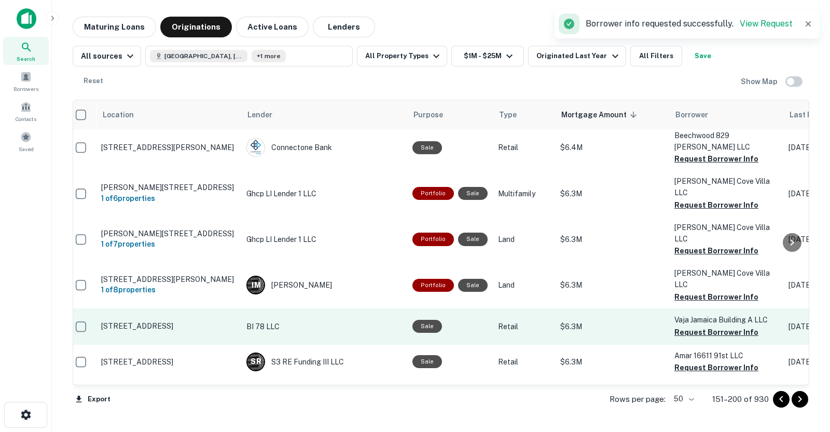
scroll to position [447, 7]
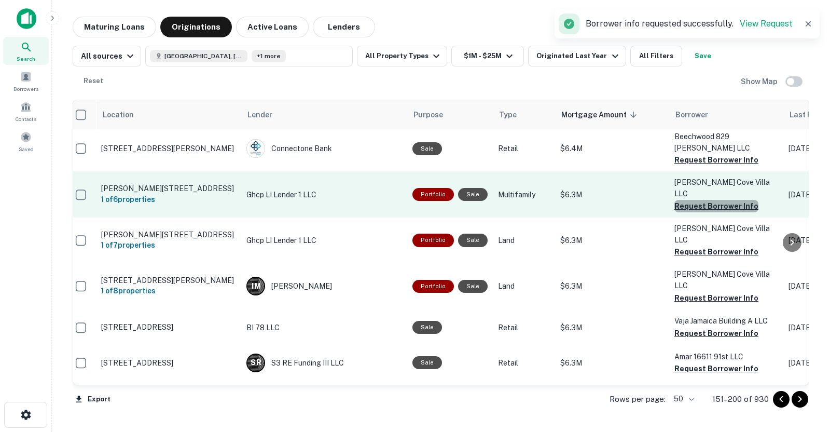
click at [727, 200] on button "Request Borrower Info" at bounding box center [716, 206] width 84 height 12
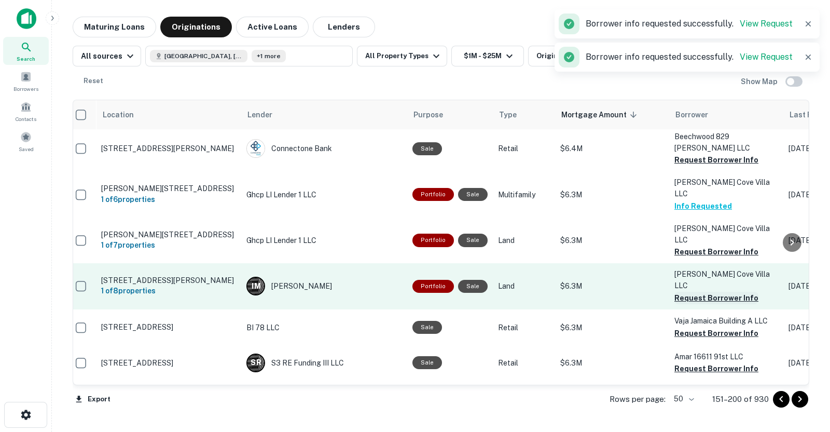
click at [732, 291] on button "Request Borrower Info" at bounding box center [716, 297] width 84 height 12
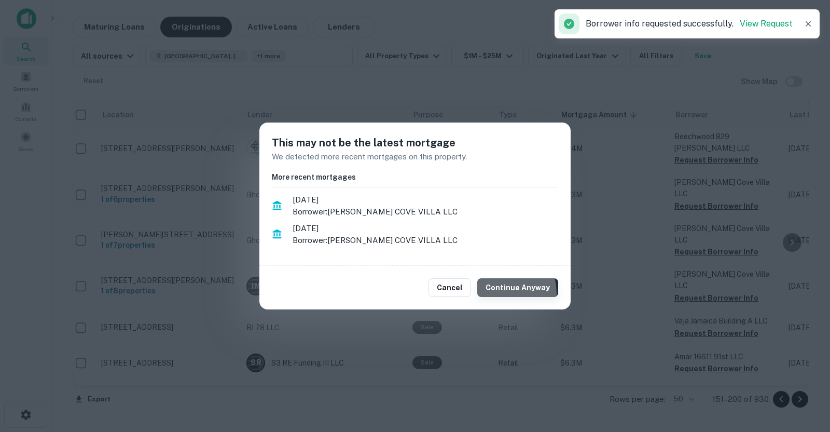
click at [492, 294] on button "Continue Anyway" at bounding box center [517, 287] width 81 height 19
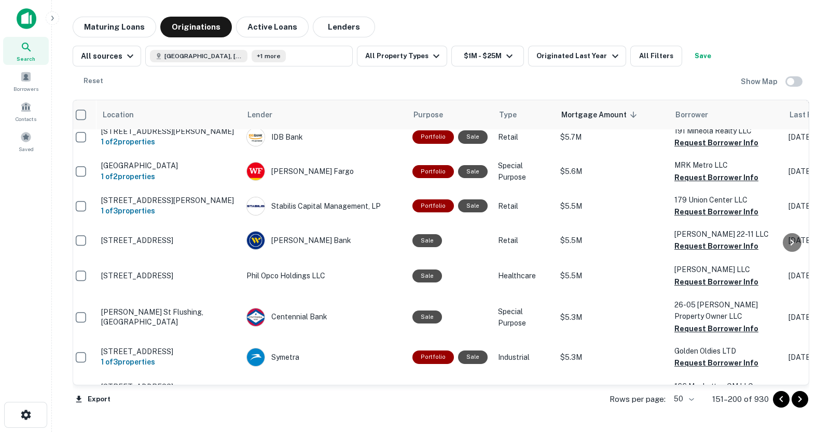
scroll to position [1123, 7]
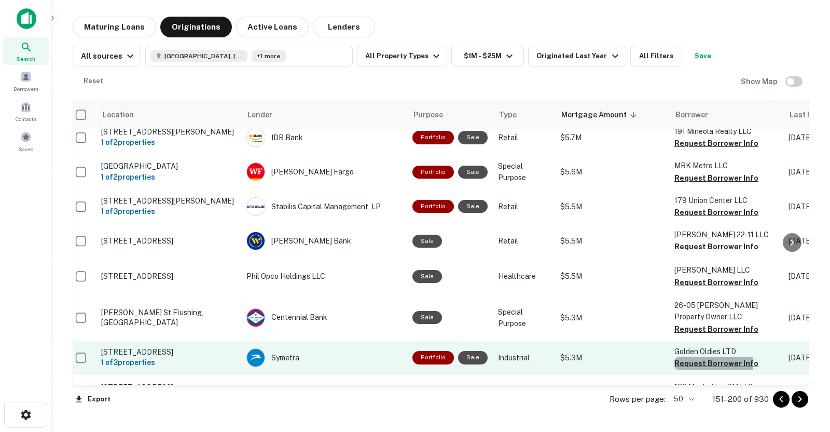
click at [682, 357] on button "Request Borrower Info" at bounding box center [716, 363] width 84 height 12
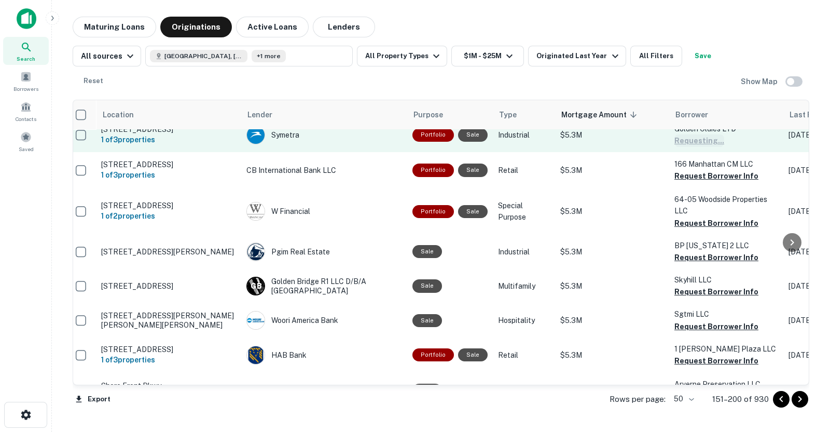
scroll to position [1346, 7]
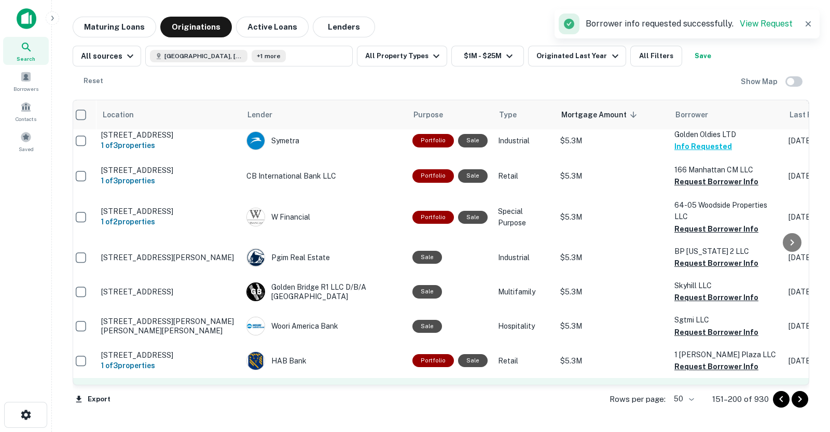
click at [722, 383] on button "Request Borrower Info" at bounding box center [716, 401] width 84 height 12
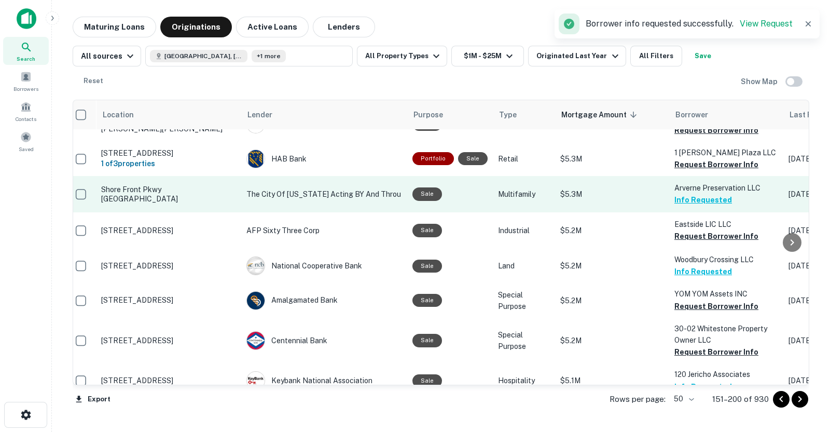
scroll to position [1577, 7]
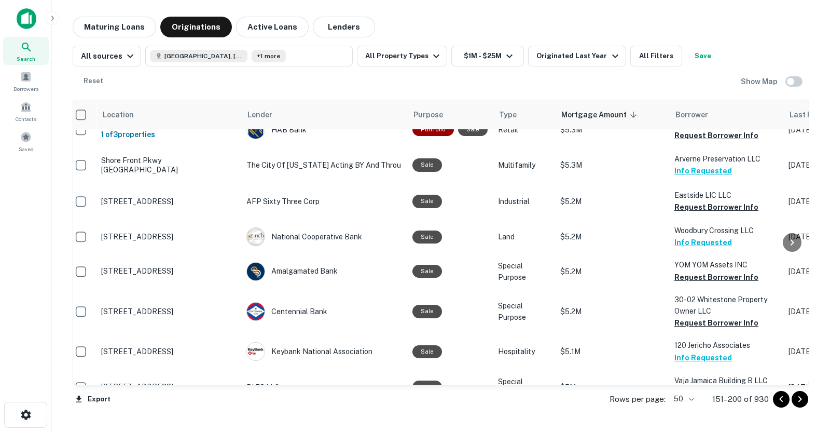
click at [730, 383] on button "Request Borrower Info" at bounding box center [716, 428] width 84 height 12
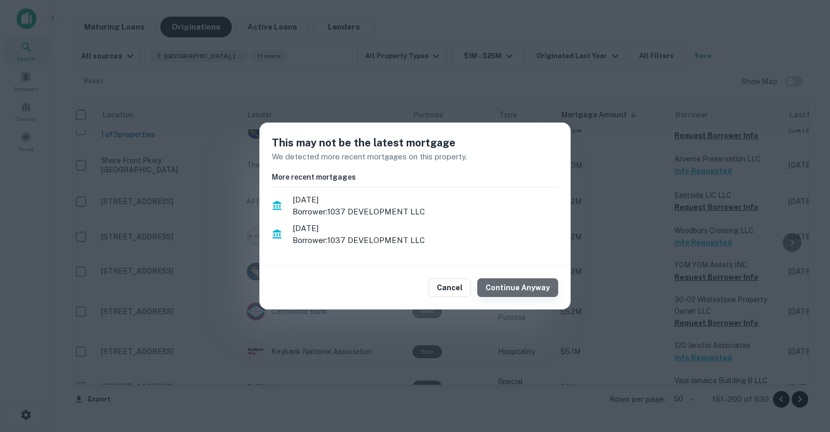
click at [544, 287] on button "Continue Anyway" at bounding box center [517, 287] width 81 height 19
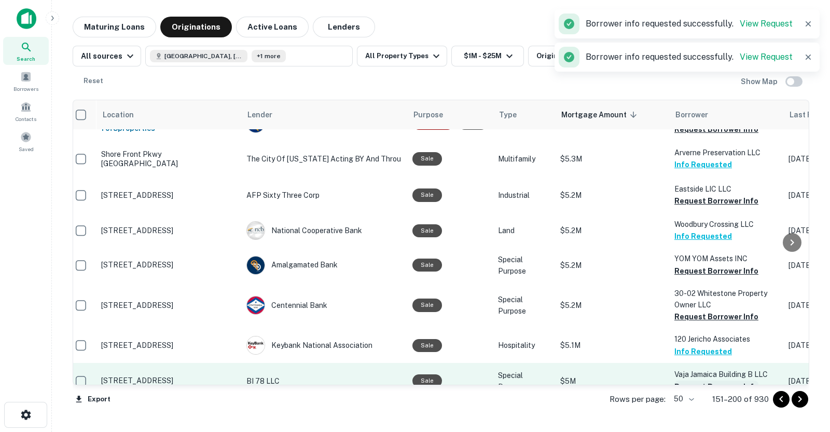
scroll to position [1583, 7]
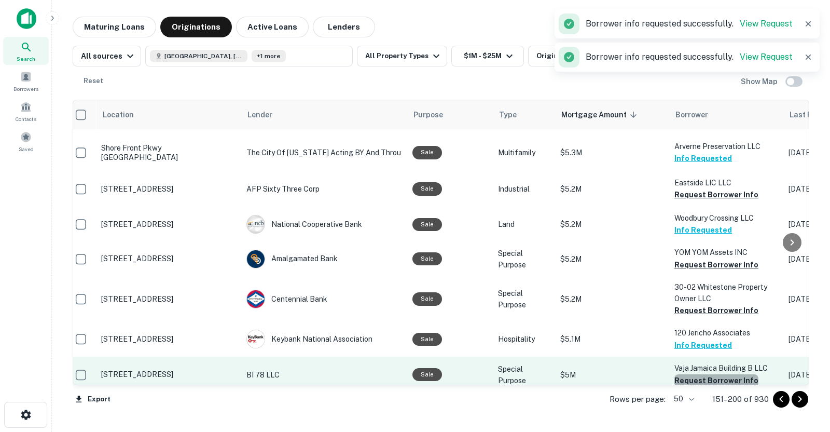
click at [715, 374] on button "Request Borrower Info" at bounding box center [716, 380] width 84 height 12
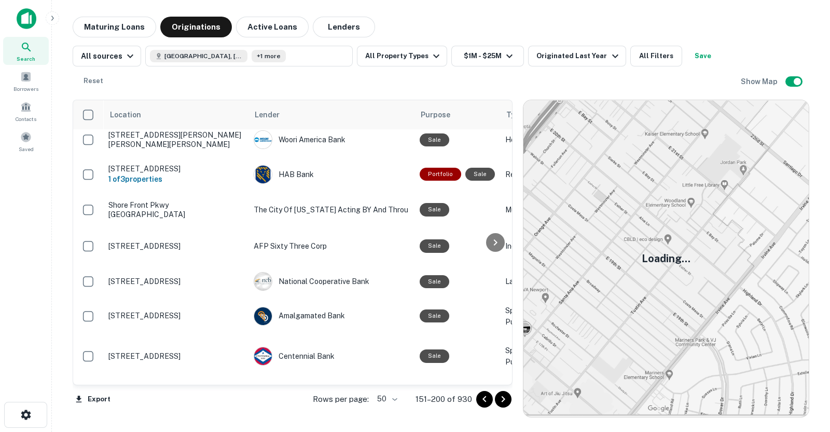
scroll to position [1582, 0]
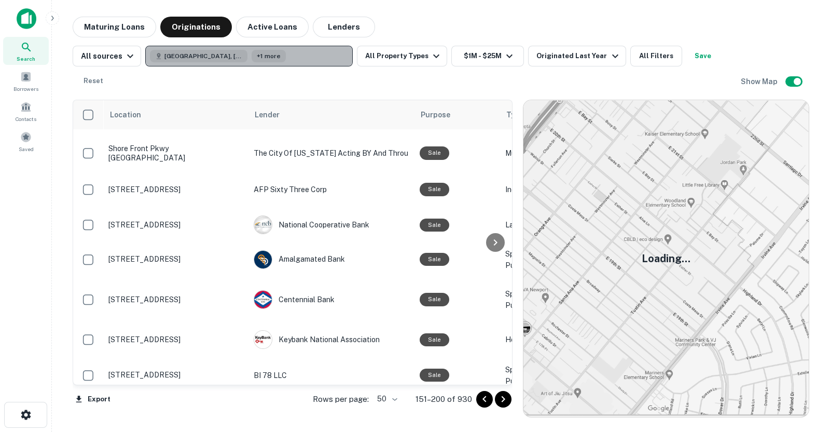
click at [260, 55] on span "+1 more" at bounding box center [269, 55] width 24 height 9
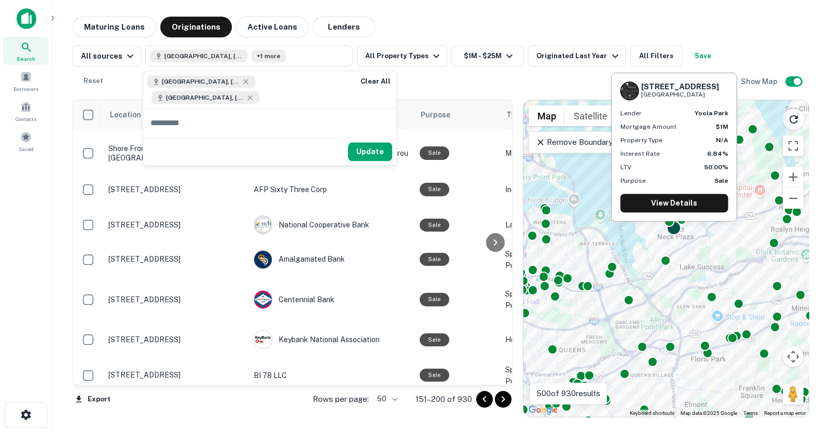
click at [675, 232] on div at bounding box center [673, 227] width 15 height 15
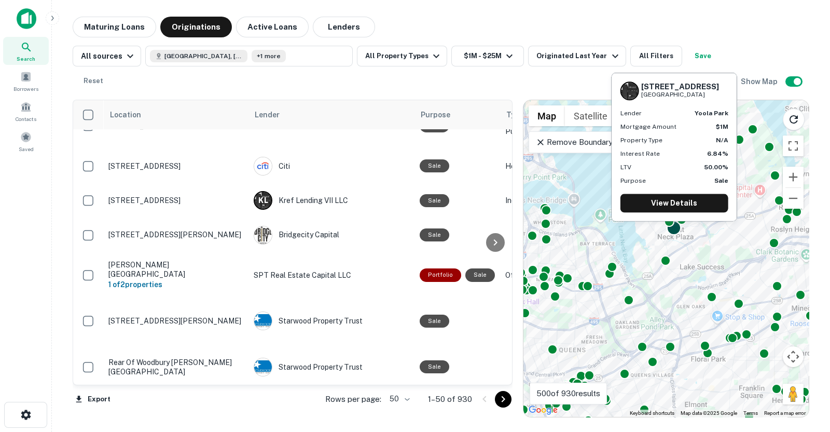
click at [674, 229] on div at bounding box center [673, 227] width 15 height 15
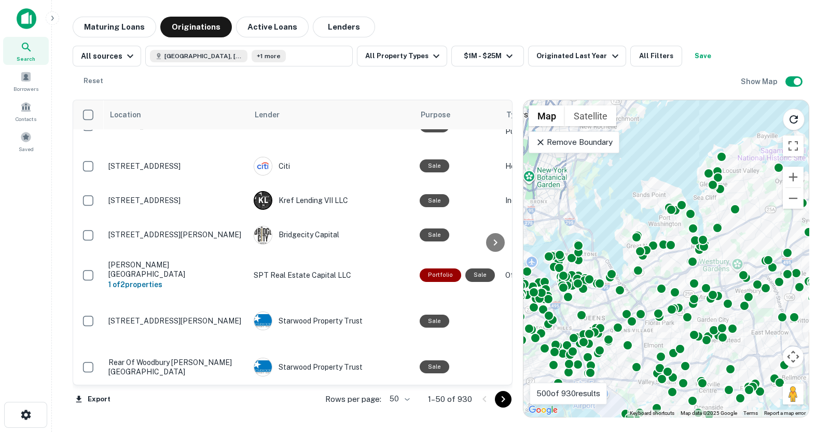
click at [539, 136] on p "Remove Boundary" at bounding box center [573, 142] width 77 height 12
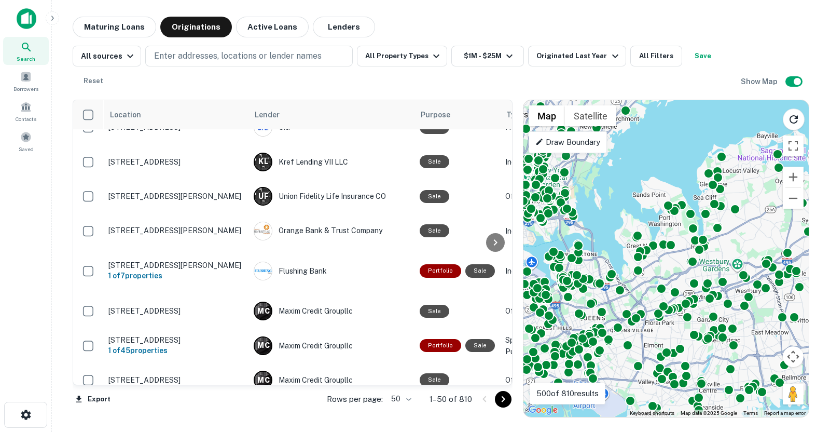
click at [560, 141] on p "Draw Boundary" at bounding box center [567, 142] width 65 height 12
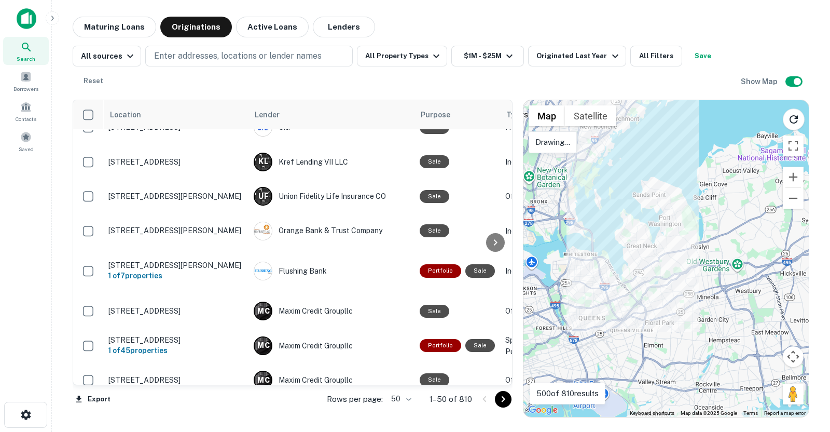
drag, startPoint x: 616, startPoint y: 206, endPoint x: 621, endPoint y: 204, distance: 5.6
click at [621, 204] on div at bounding box center [665, 258] width 285 height 316
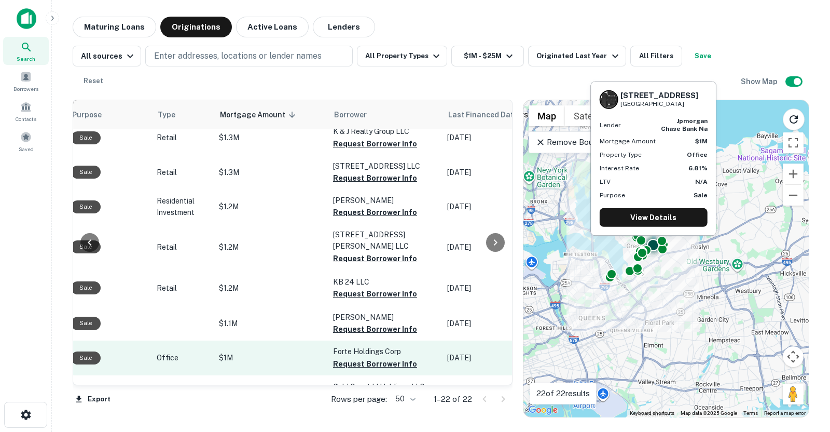
scroll to position [571, 358]
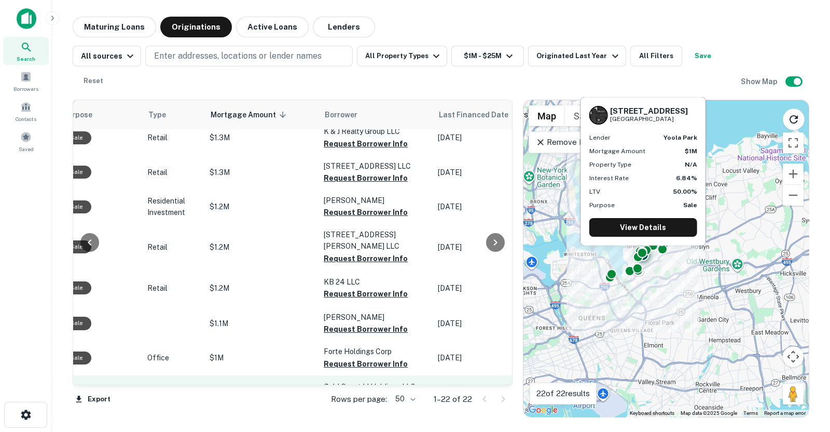
click at [366, 383] on button "Request Borrower Info" at bounding box center [366, 399] width 84 height 12
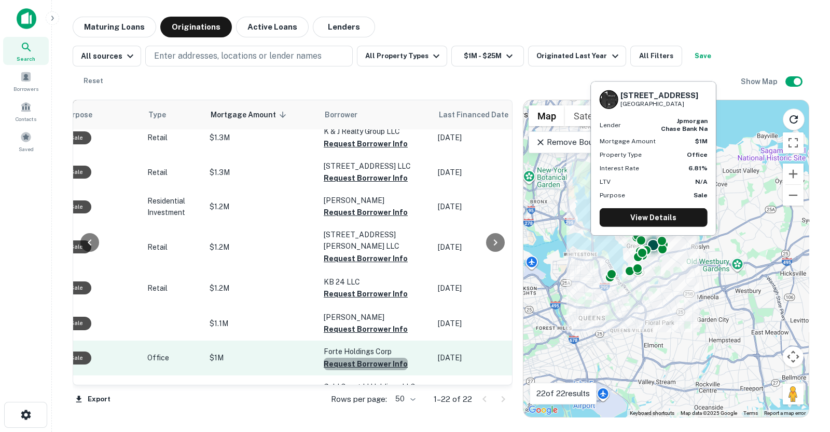
click at [373, 357] on button "Request Borrower Info" at bounding box center [366, 363] width 84 height 12
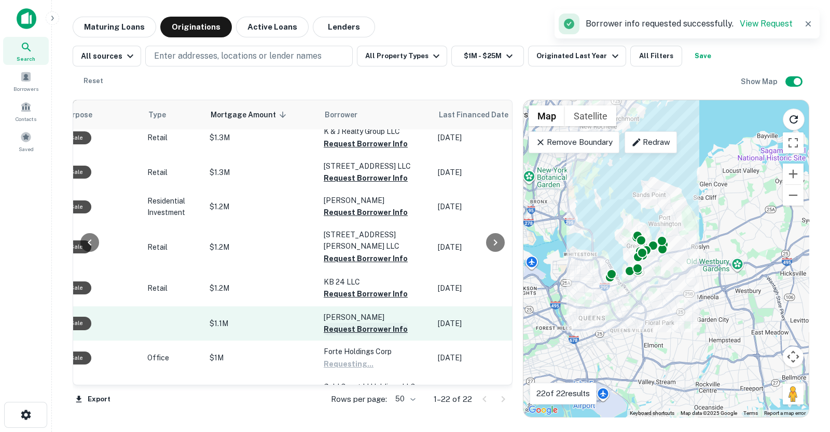
click at [370, 323] on button "Request Borrower Info" at bounding box center [366, 329] width 84 height 12
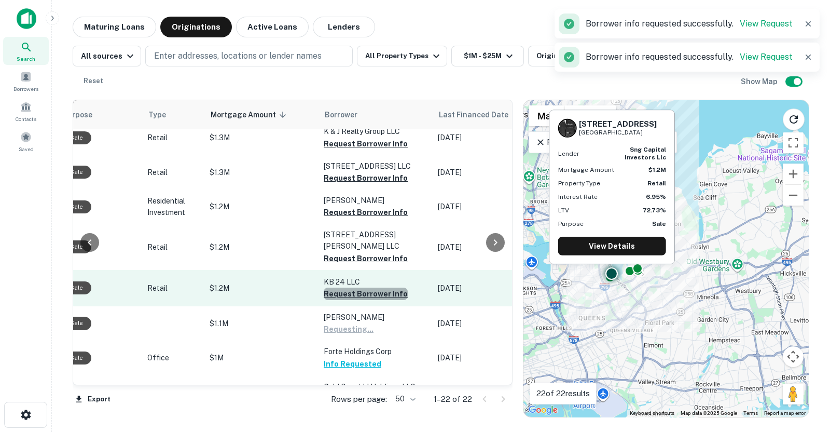
click at [376, 287] on button "Request Borrower Info" at bounding box center [366, 293] width 84 height 12
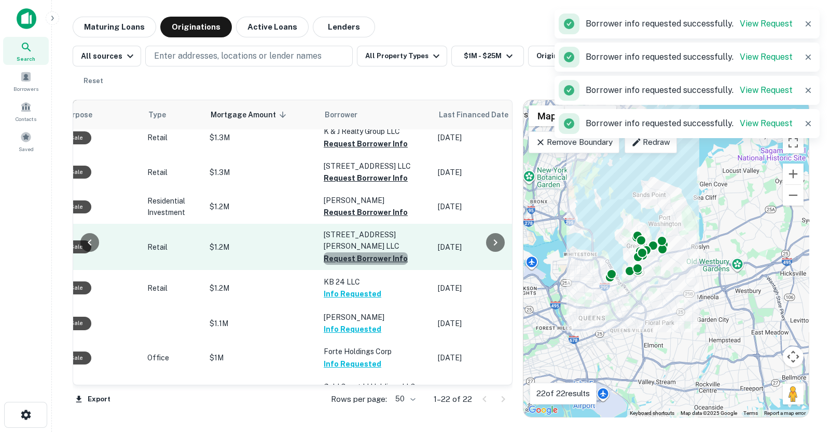
click at [383, 252] on button "Request Borrower Info" at bounding box center [366, 258] width 84 height 12
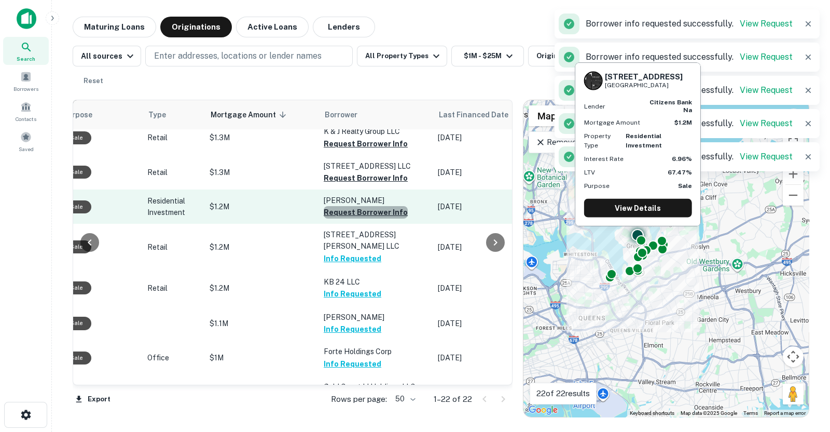
click at [385, 206] on button "Request Borrower Info" at bounding box center [366, 212] width 84 height 12
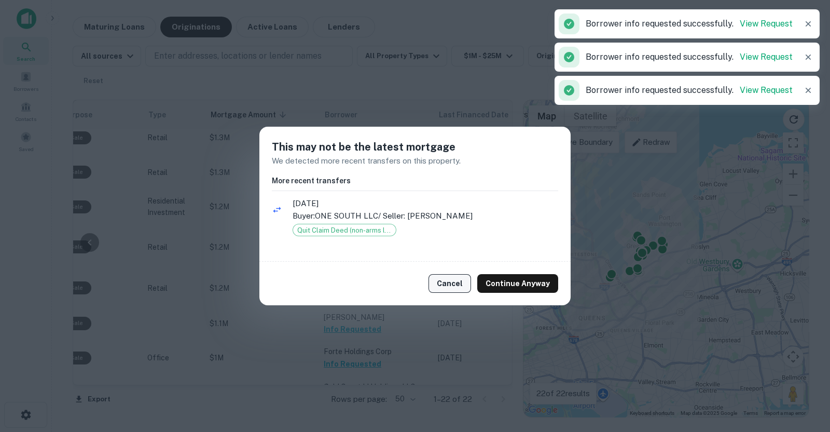
click at [447, 284] on button "Cancel" at bounding box center [449, 283] width 43 height 19
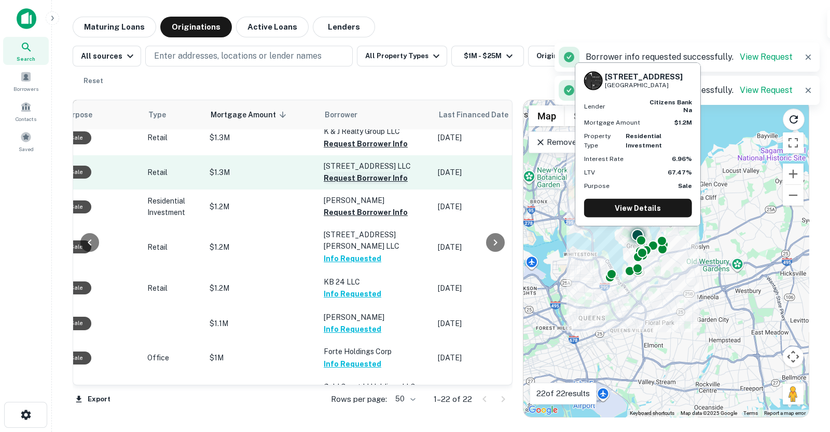
drag, startPoint x: 447, startPoint y: 284, endPoint x: 375, endPoint y: 157, distance: 145.8
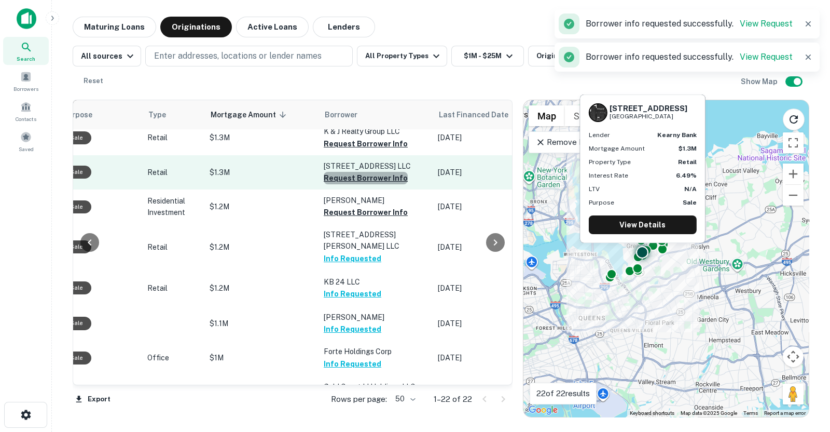
click at [364, 172] on button "Request Borrower Info" at bounding box center [366, 178] width 84 height 12
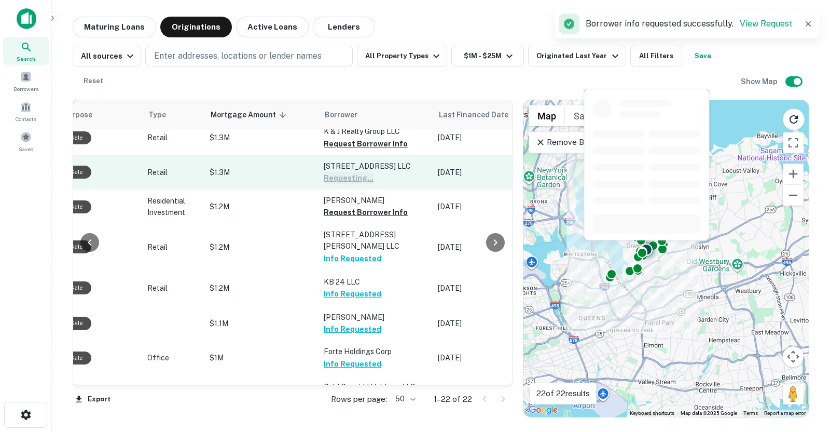
scroll to position [500, 358]
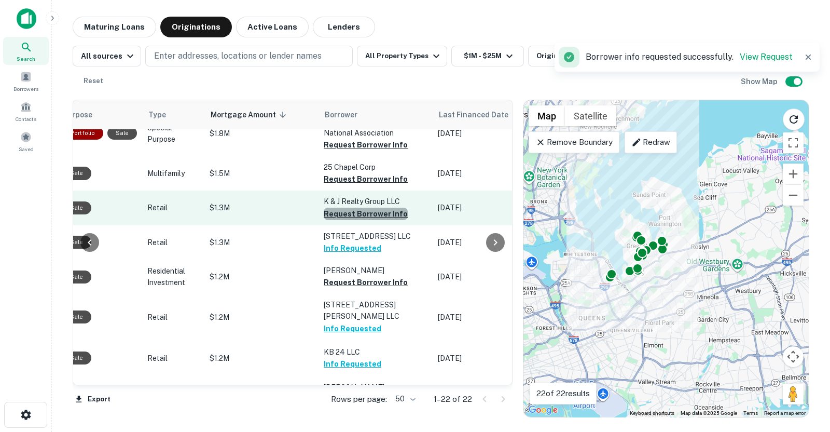
click at [382, 207] on button "Request Borrower Info" at bounding box center [366, 213] width 84 height 12
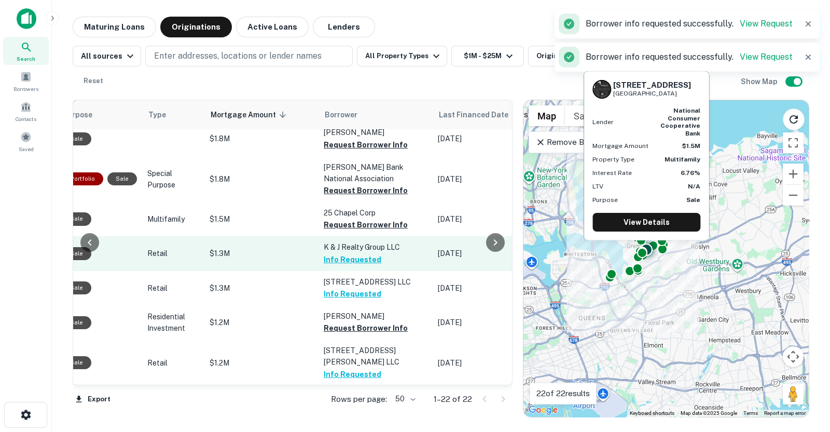
scroll to position [453, 358]
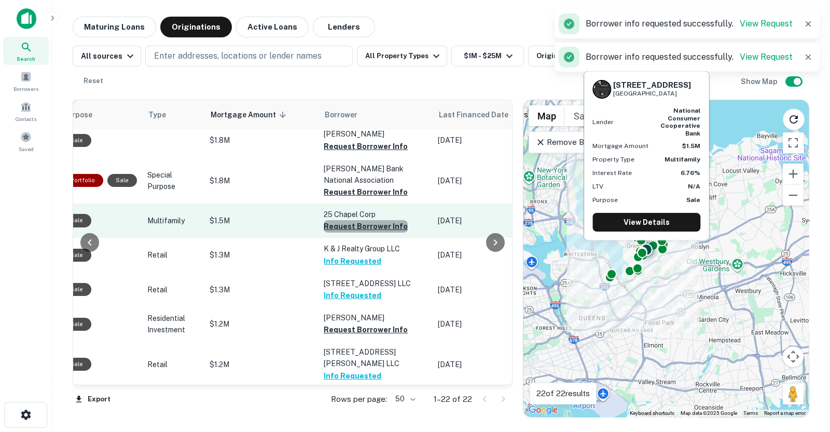
click at [378, 220] on button "Request Borrower Info" at bounding box center [366, 226] width 84 height 12
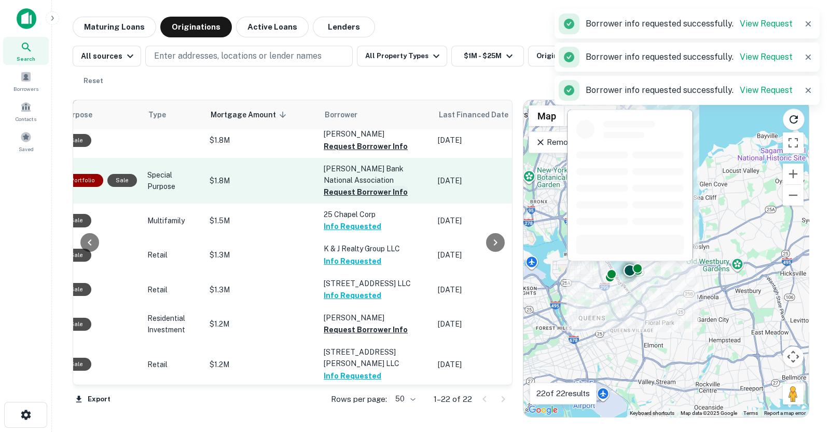
click at [377, 186] on button "Request Borrower Info" at bounding box center [366, 192] width 84 height 12
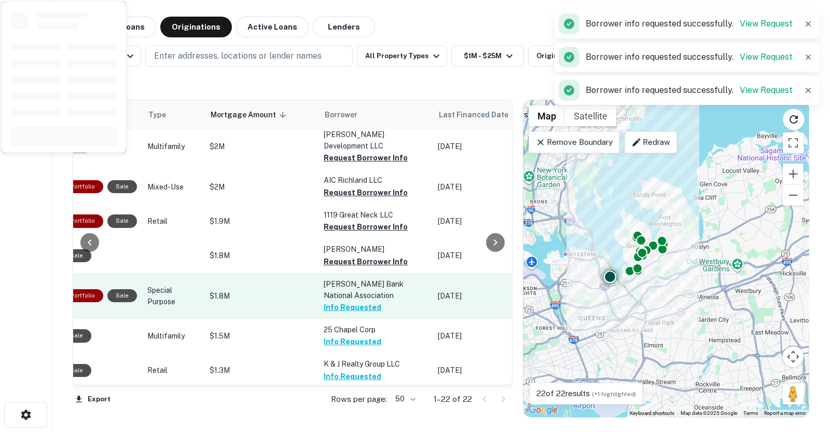
scroll to position [337, 358]
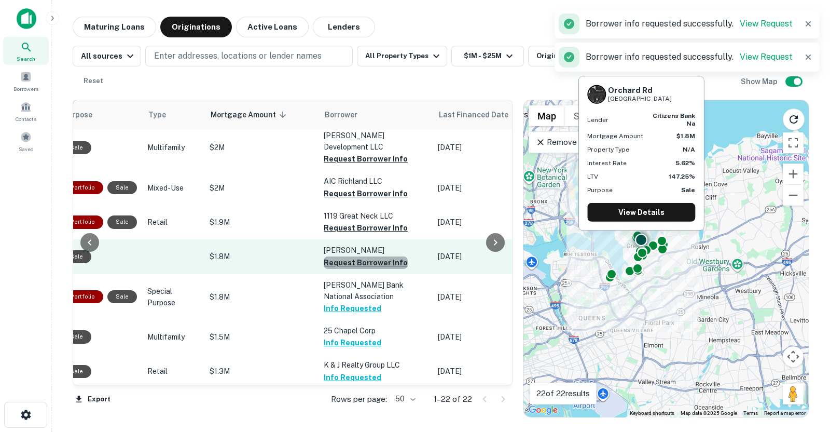
click at [383, 256] on button "Request Borrower Info" at bounding box center [366, 262] width 84 height 12
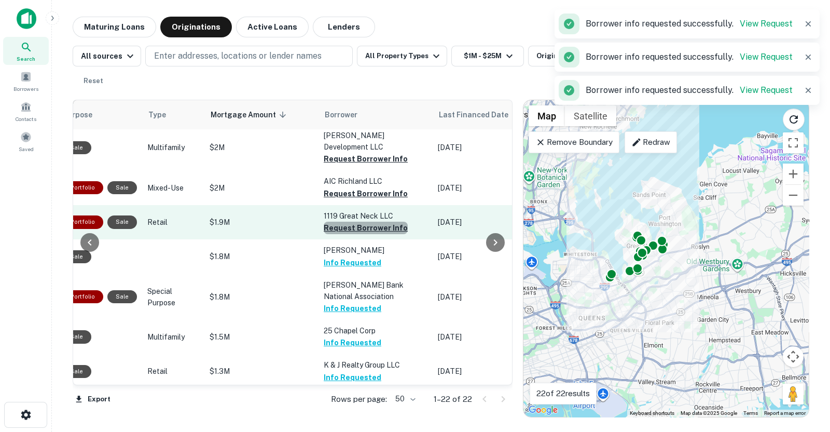
click at [378, 221] on button "Request Borrower Info" at bounding box center [366, 227] width 84 height 12
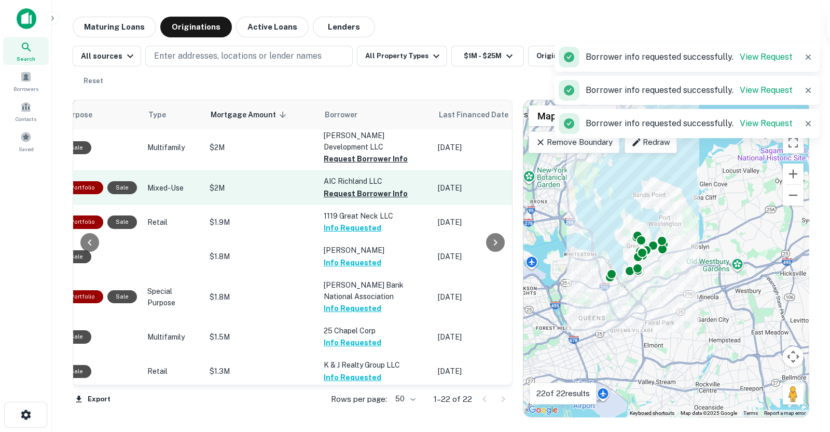
click at [374, 176] on td "AIC Richland LLC Request Borrower Info" at bounding box center [375, 187] width 114 height 34
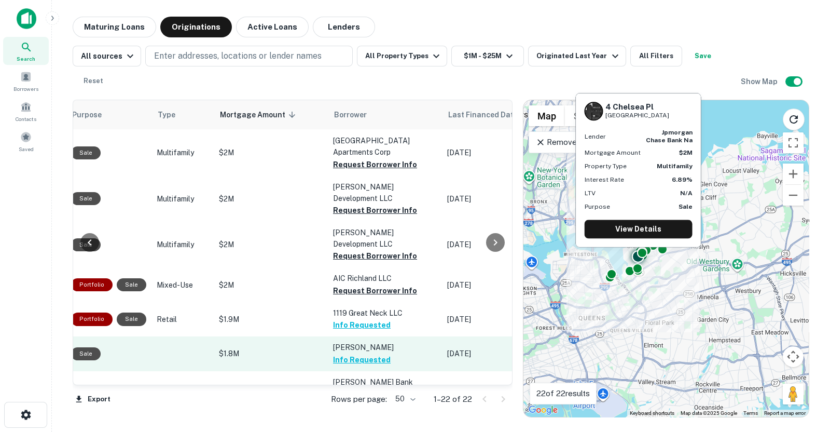
scroll to position [227, 349]
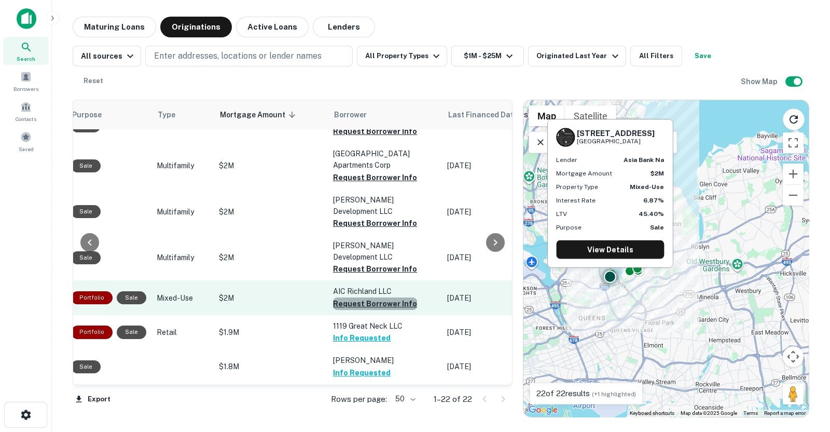
click at [378, 297] on button "Request Borrower Info" at bounding box center [375, 303] width 84 height 12
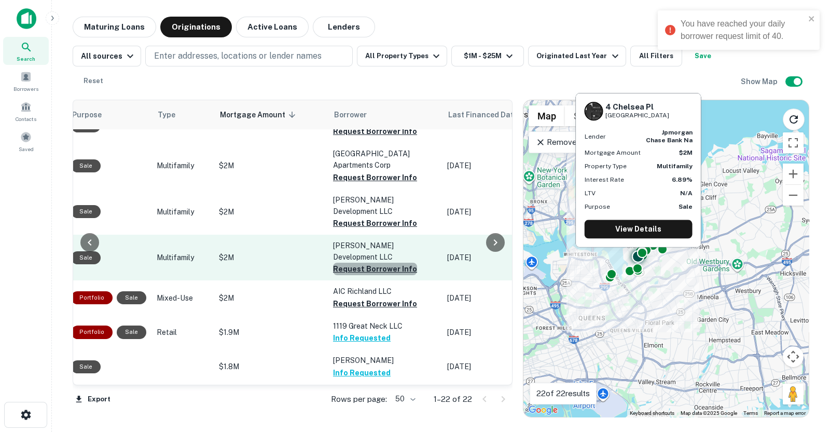
click at [380, 262] on button "Request Borrower Info" at bounding box center [375, 268] width 84 height 12
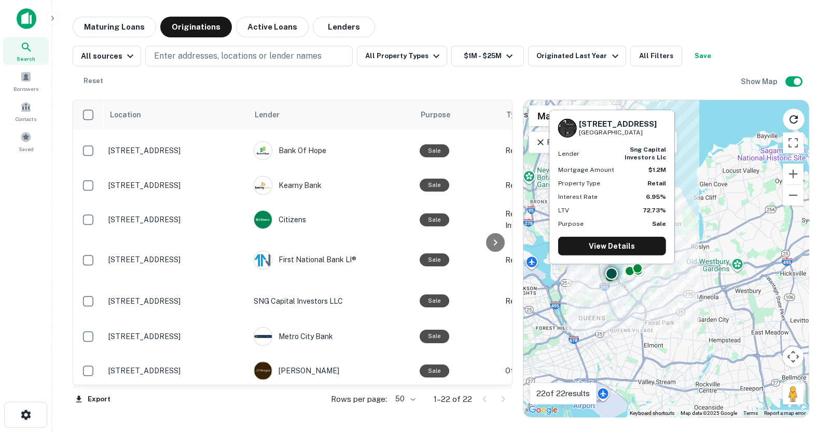
scroll to position [571, 0]
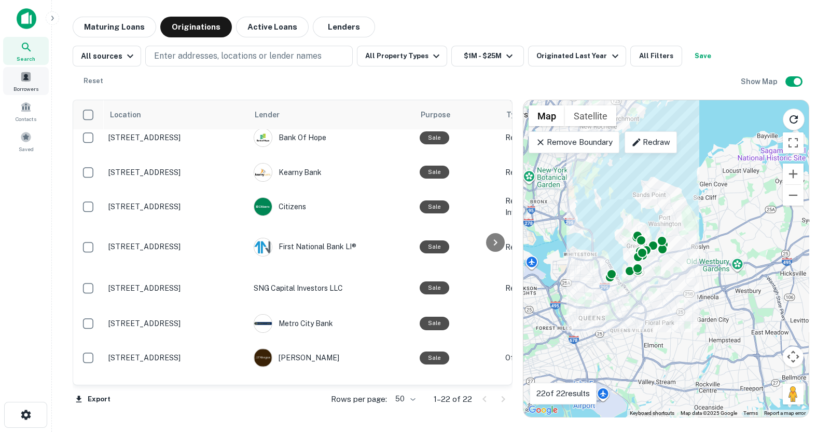
click at [39, 83] on div "Borrowers" at bounding box center [26, 81] width 46 height 28
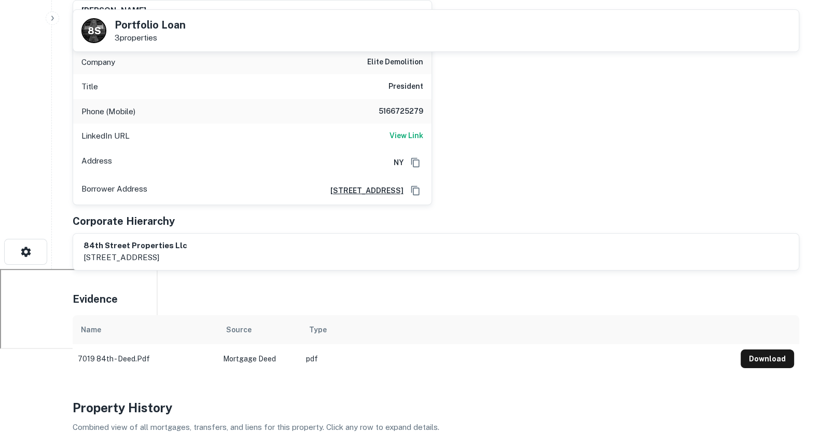
scroll to position [96, 0]
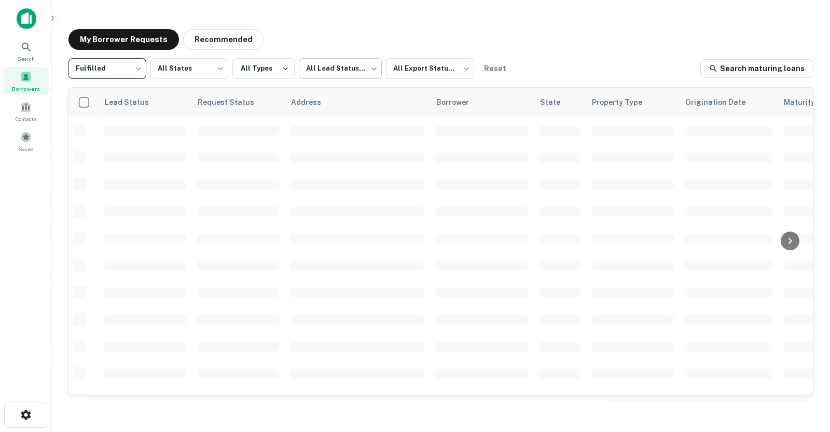
click at [341, 61] on body "Search Borrowers Contacts Saved My Borrower Requests Recommended Fulfilled ****…" at bounding box center [415, 216] width 830 height 432
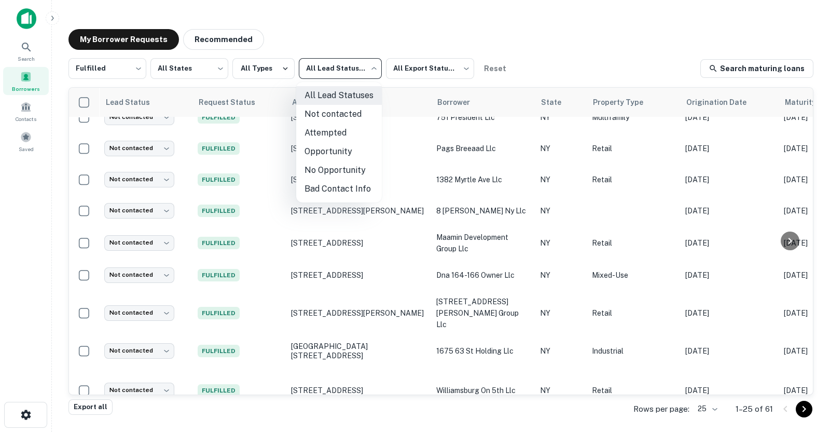
click at [342, 107] on li "Not contacted" at bounding box center [339, 114] width 86 height 19
type input "****"
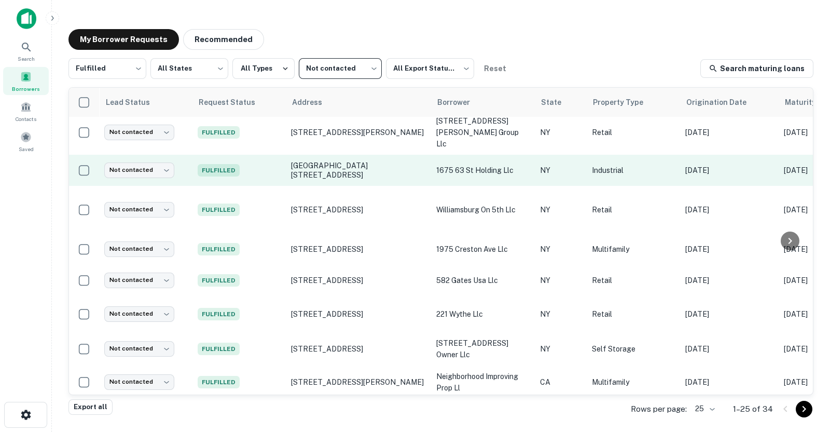
scroll to position [587, 1]
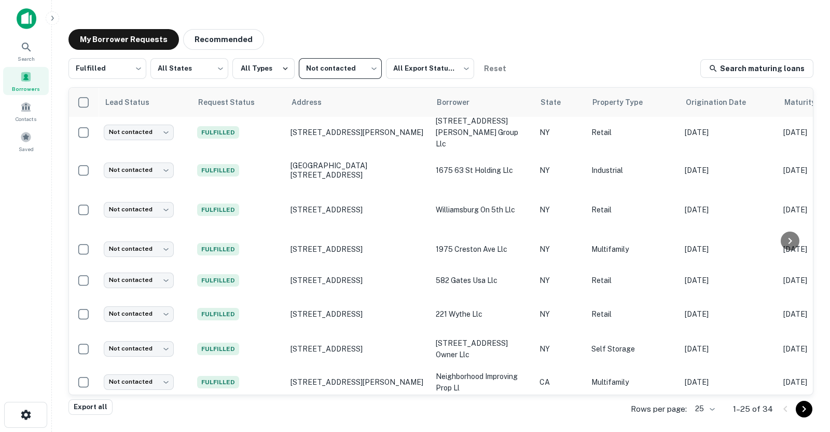
click at [809, 408] on icon "Go to next page" at bounding box center [804, 408] width 12 height 12
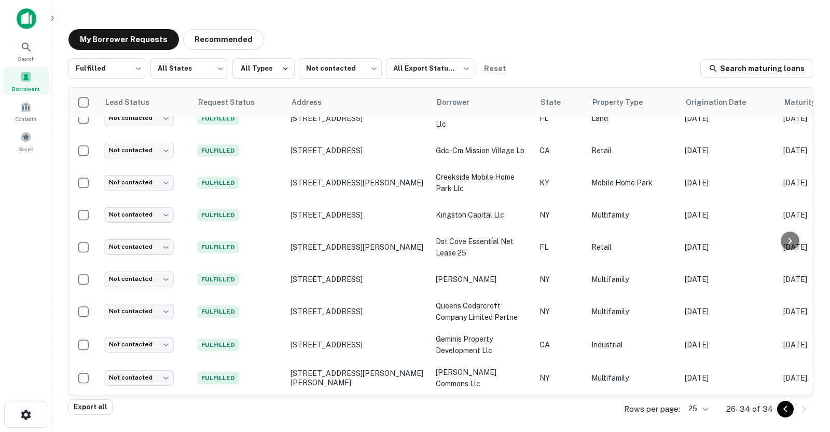
scroll to position [21, 1]
